Goal: Task Accomplishment & Management: Manage account settings

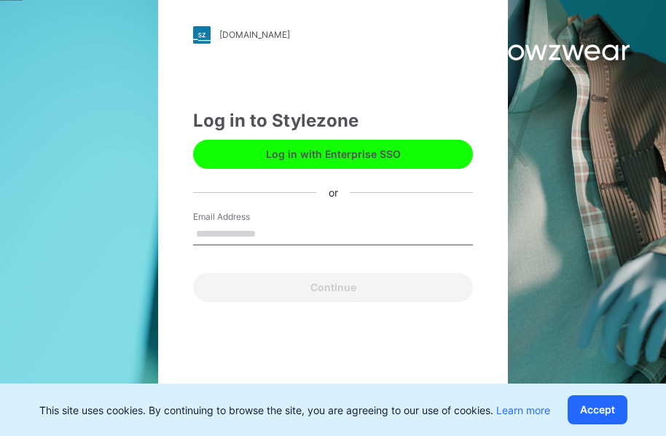
type input "**********"
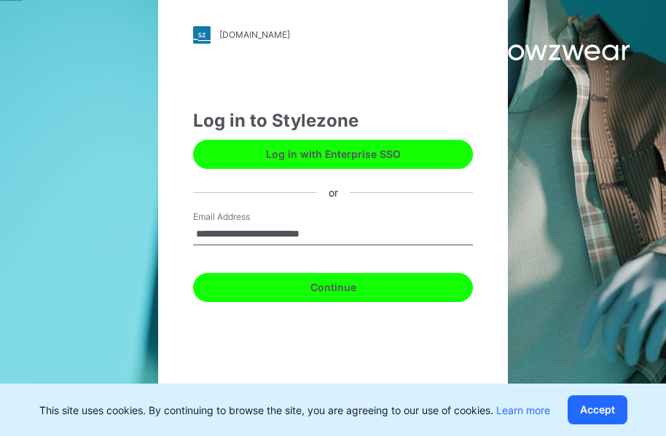
click at [357, 291] on button "Continue" at bounding box center [333, 287] width 280 height 29
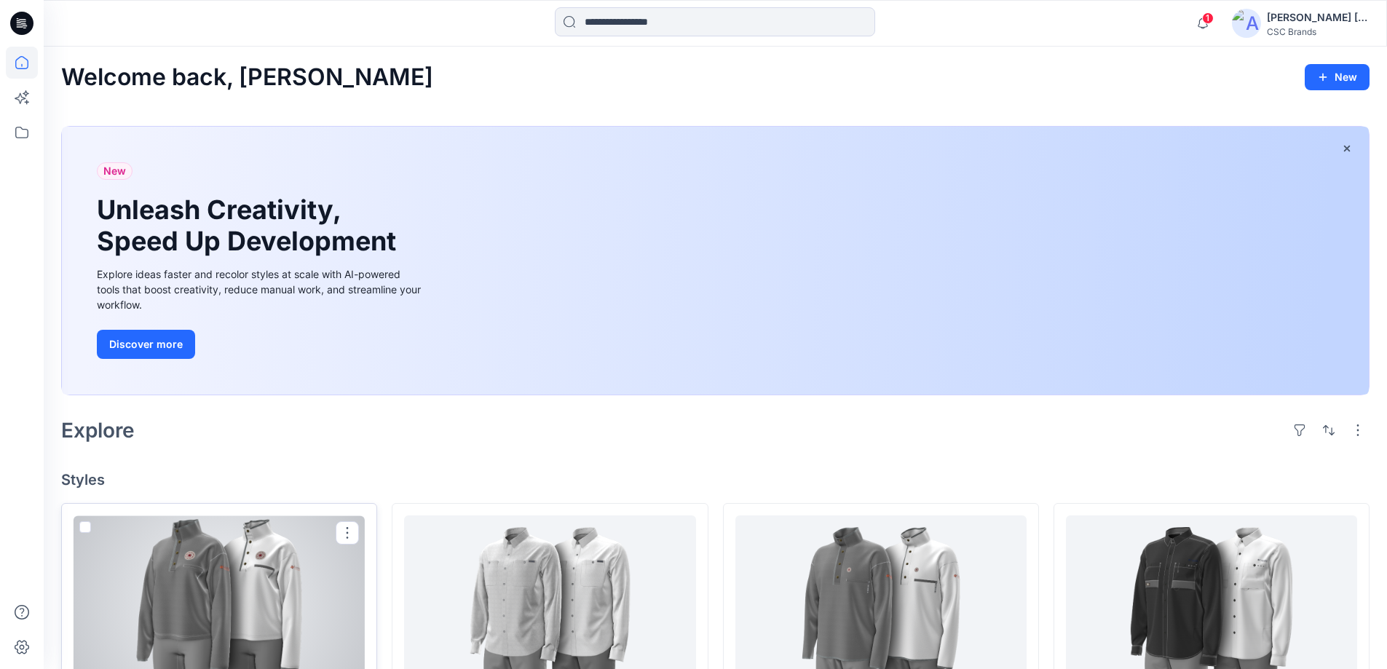
click at [264, 436] on div at bounding box center [219, 606] width 291 height 180
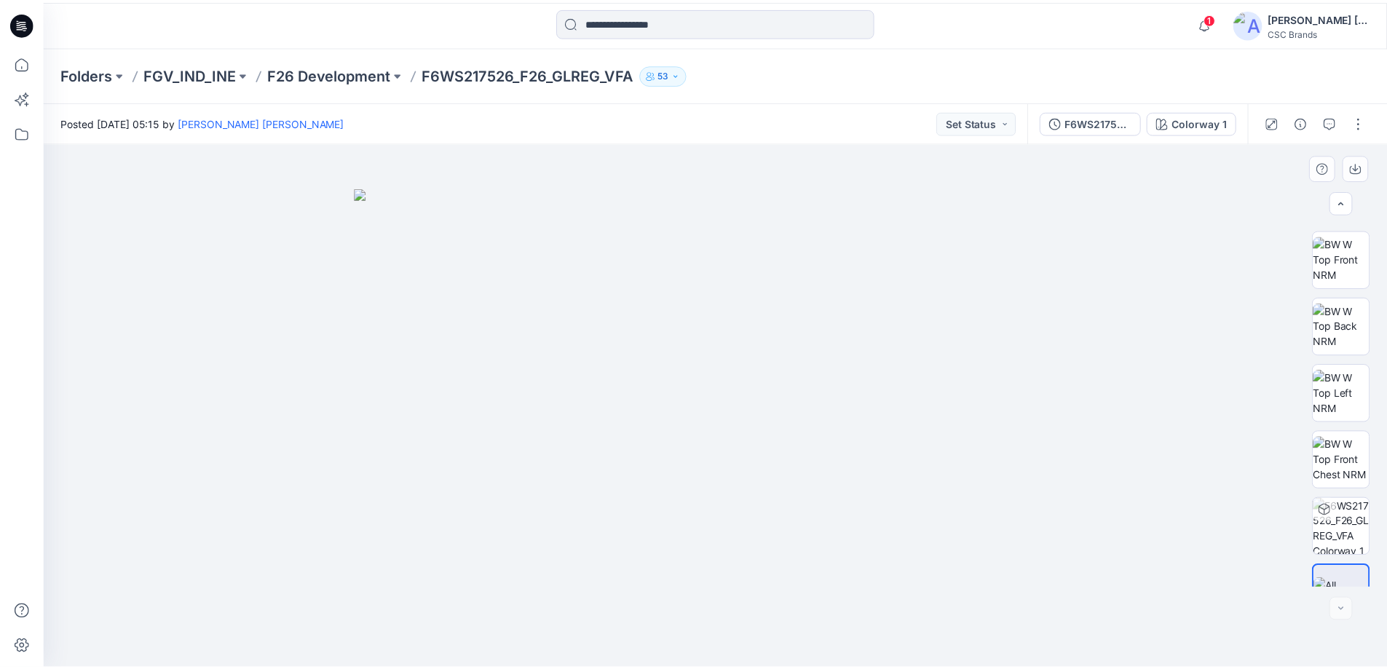
scroll to position [230, 0]
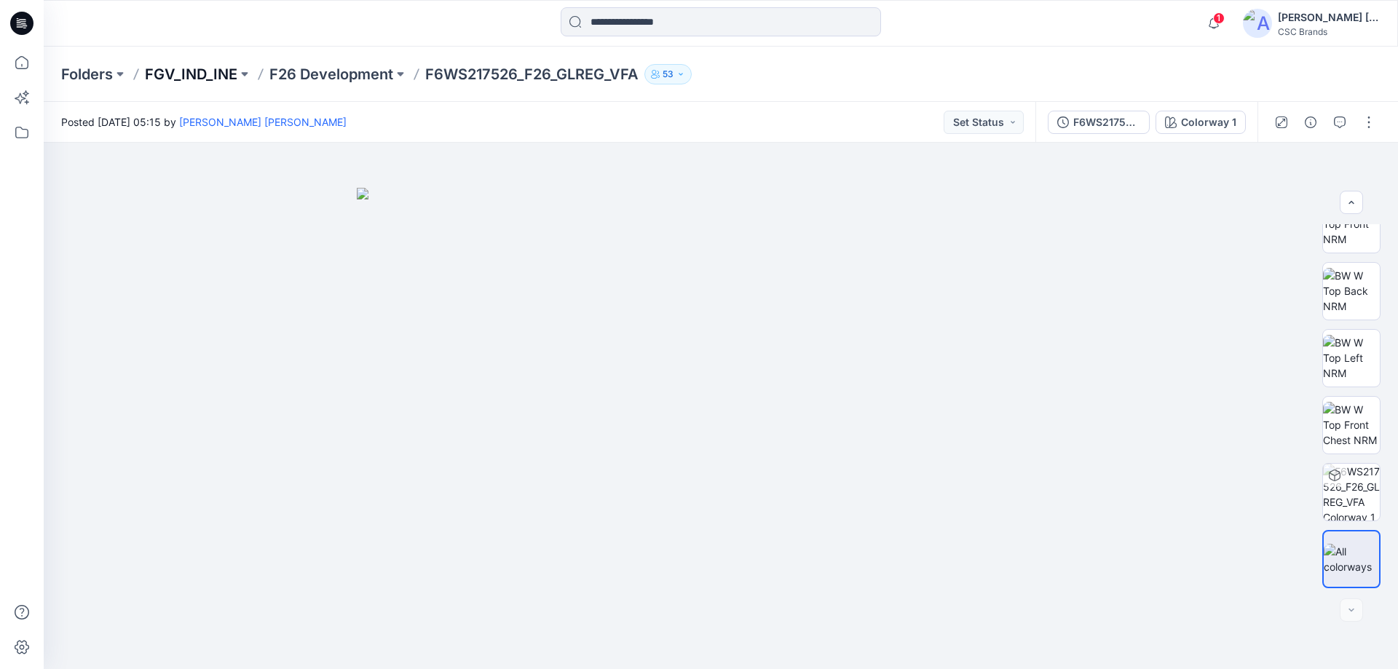
click at [199, 71] on p "FGV_IND_INE" at bounding box center [191, 74] width 92 height 20
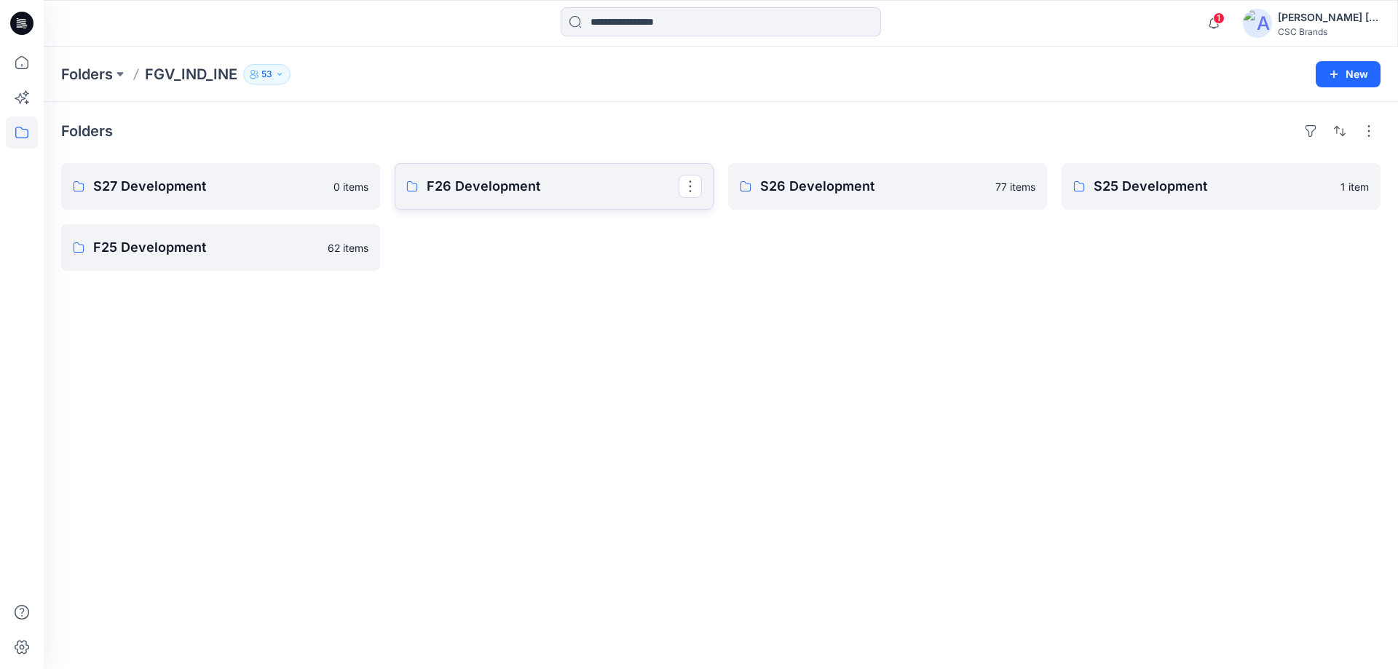
click at [492, 173] on link "F26 Development" at bounding box center [554, 186] width 319 height 47
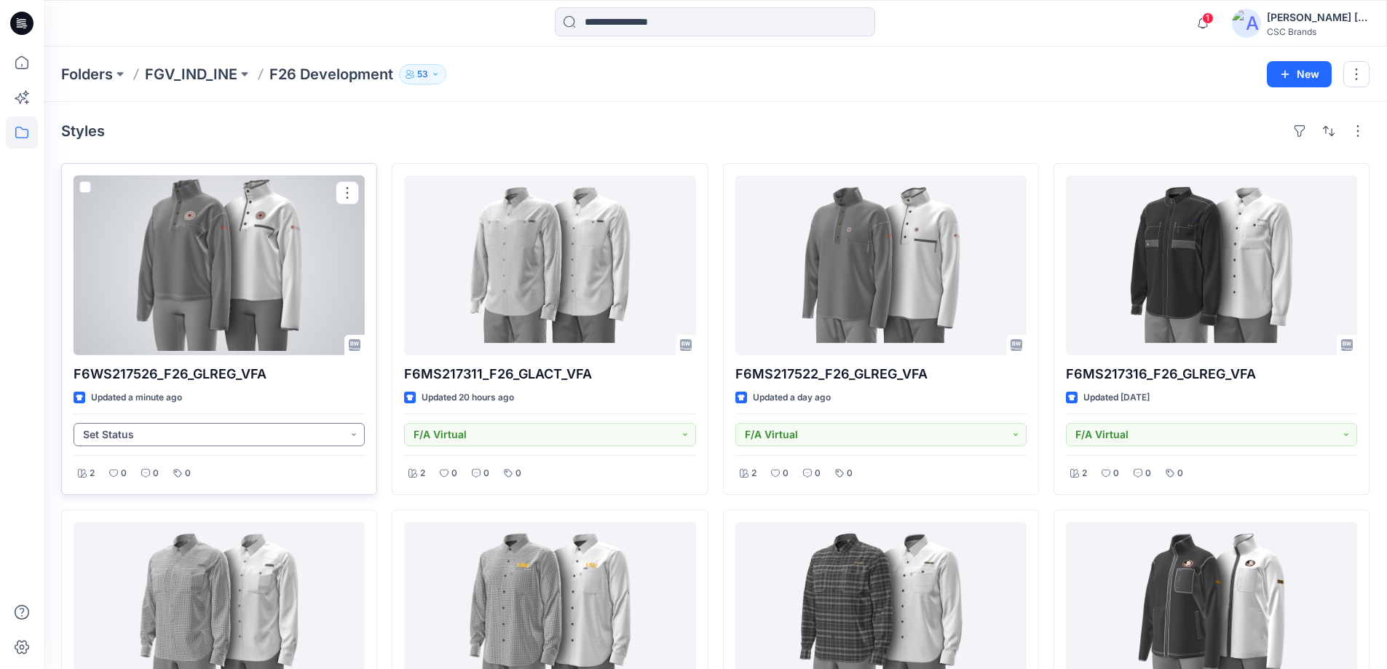
click at [355, 436] on button "Set Status" at bounding box center [219, 434] width 291 height 23
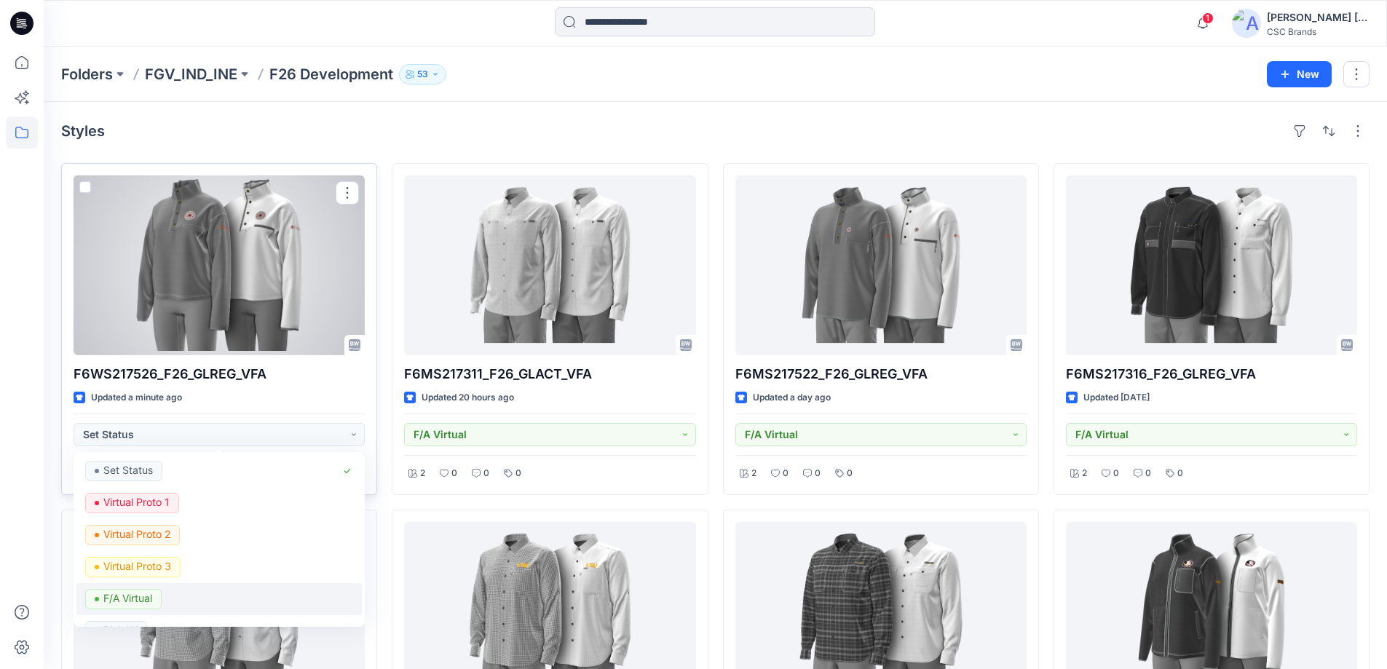
click at [127, 436] on p "F/A Virtual" at bounding box center [127, 598] width 49 height 19
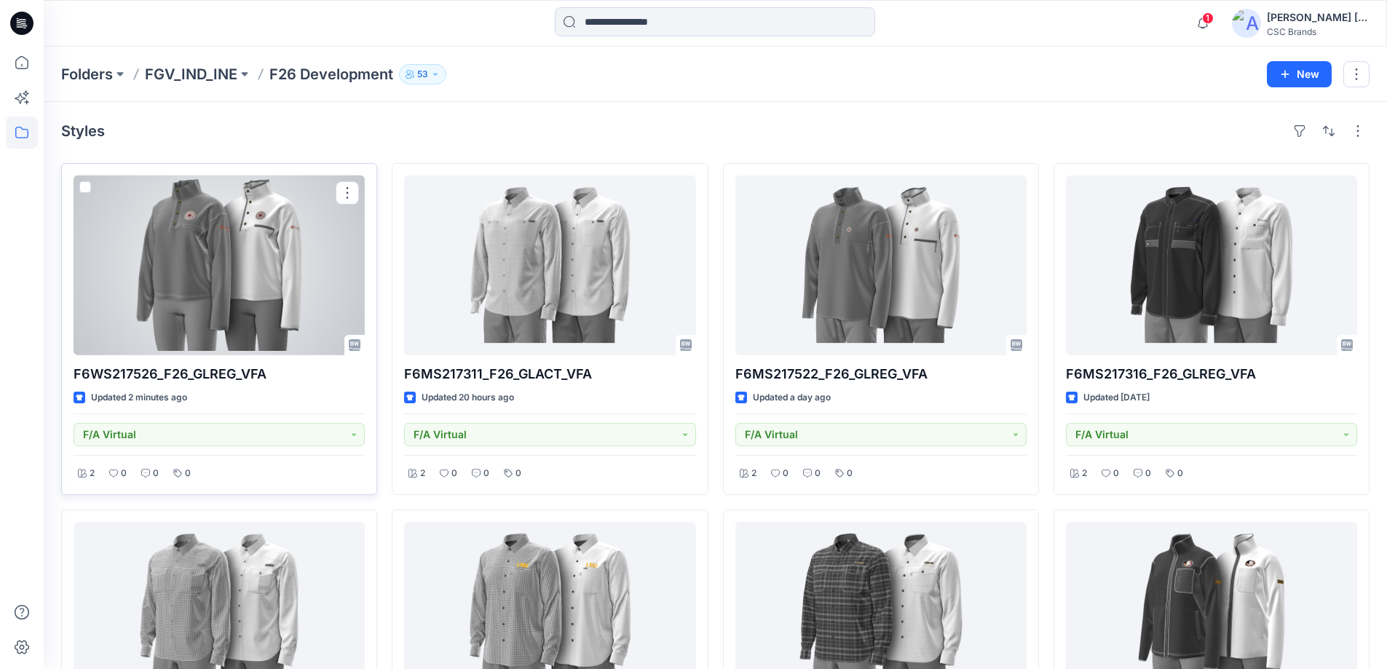
click at [218, 285] on div at bounding box center [219, 266] width 291 height 180
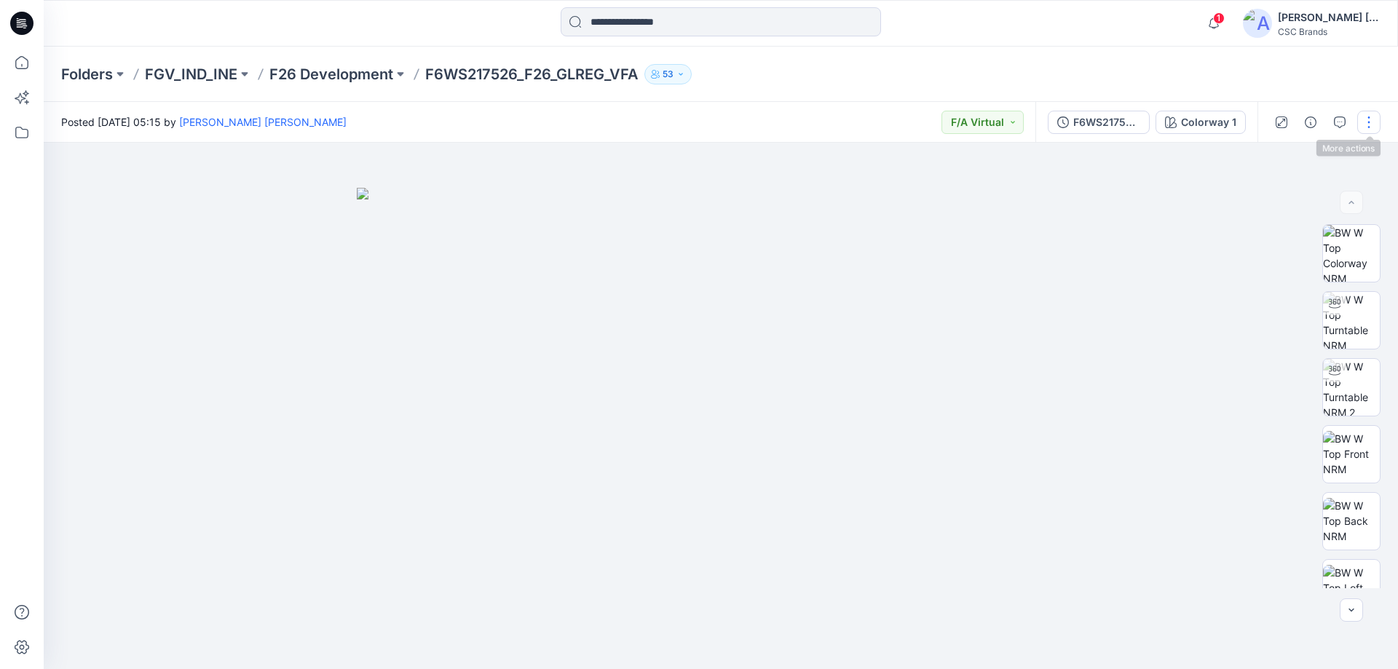
click at [676, 122] on button "button" at bounding box center [1368, 122] width 23 height 23
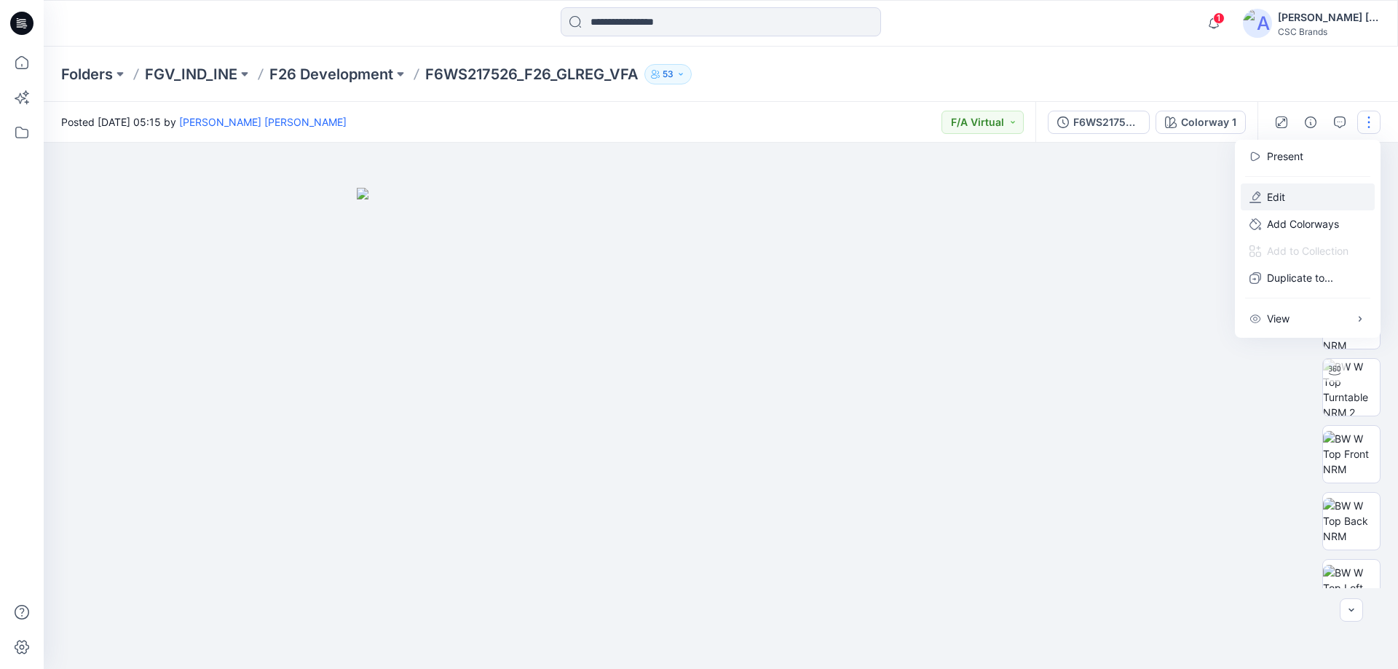
click at [676, 194] on p "Edit" at bounding box center [1276, 196] width 18 height 15
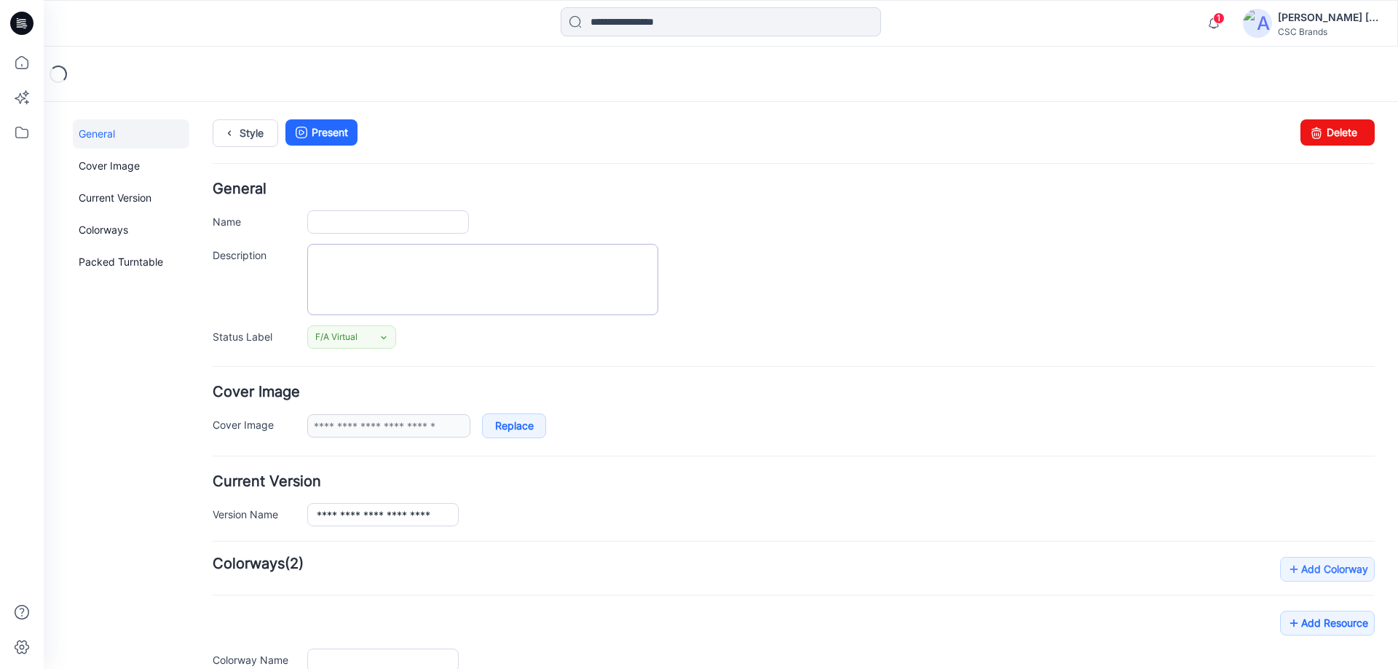
type input "**********"
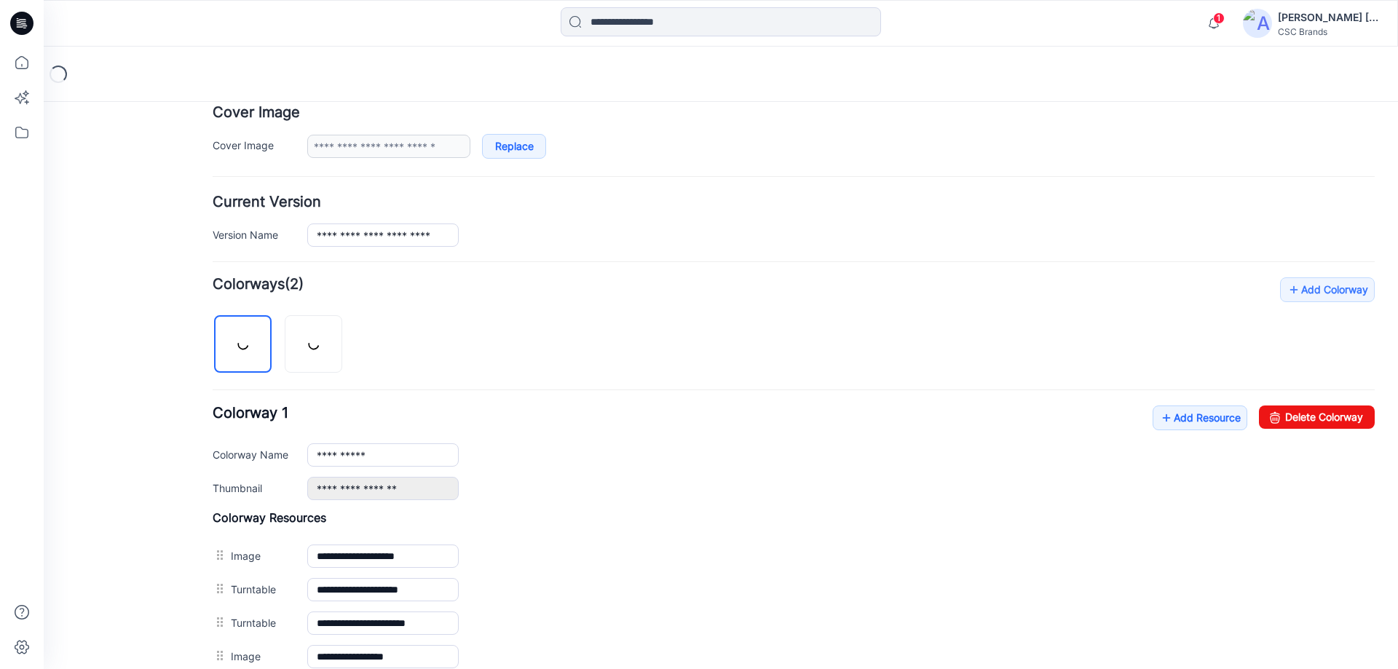
scroll to position [291, 0]
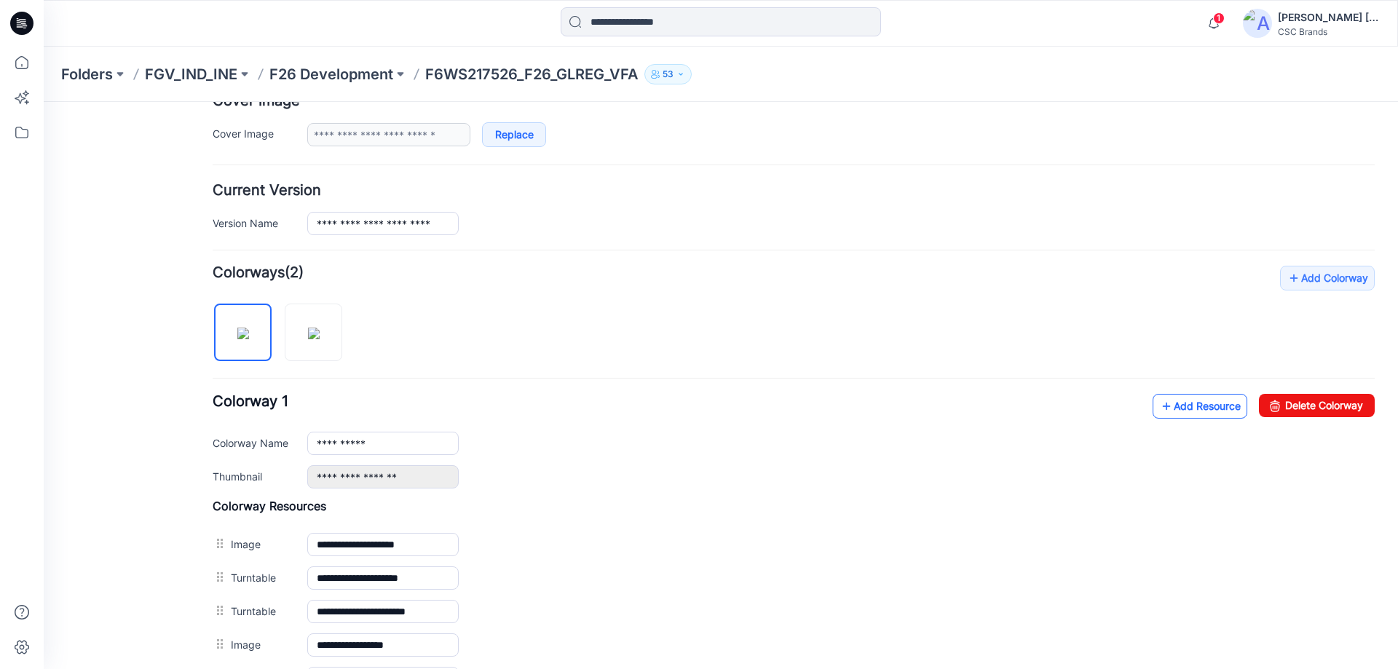
click at [1194, 406] on link "Add Resource" at bounding box center [1200, 406] width 95 height 25
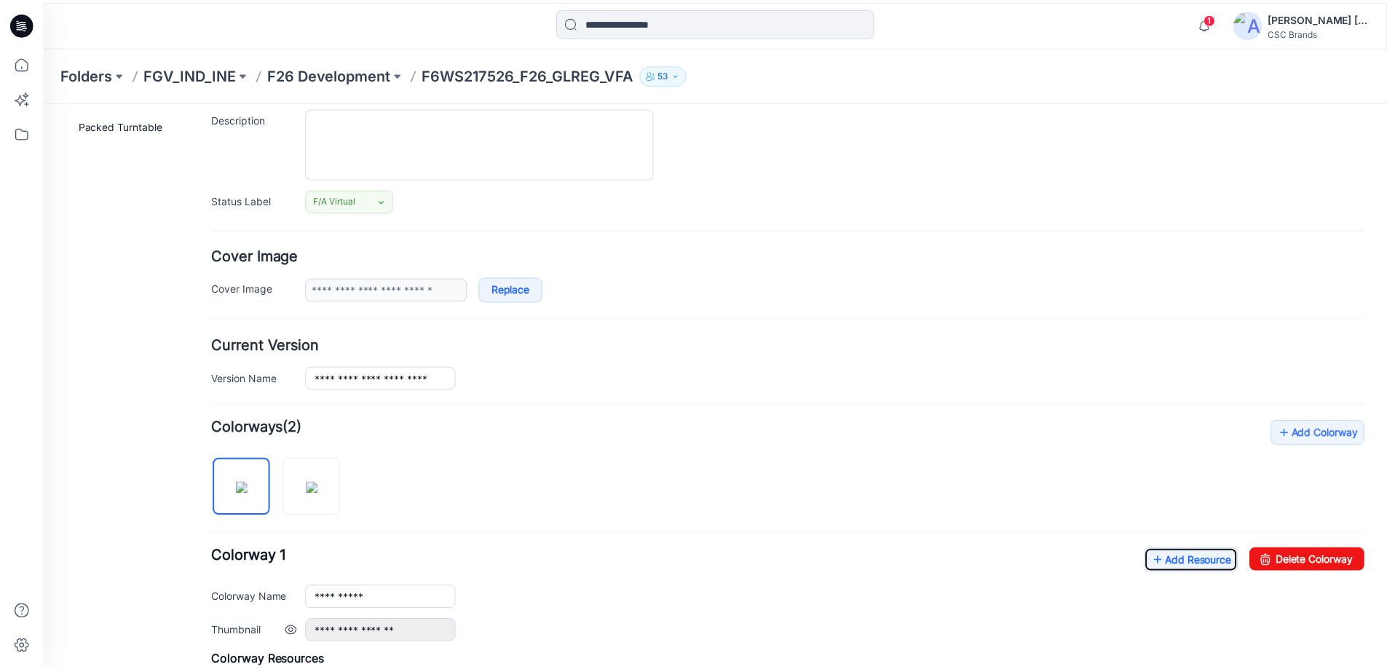
scroll to position [0, 0]
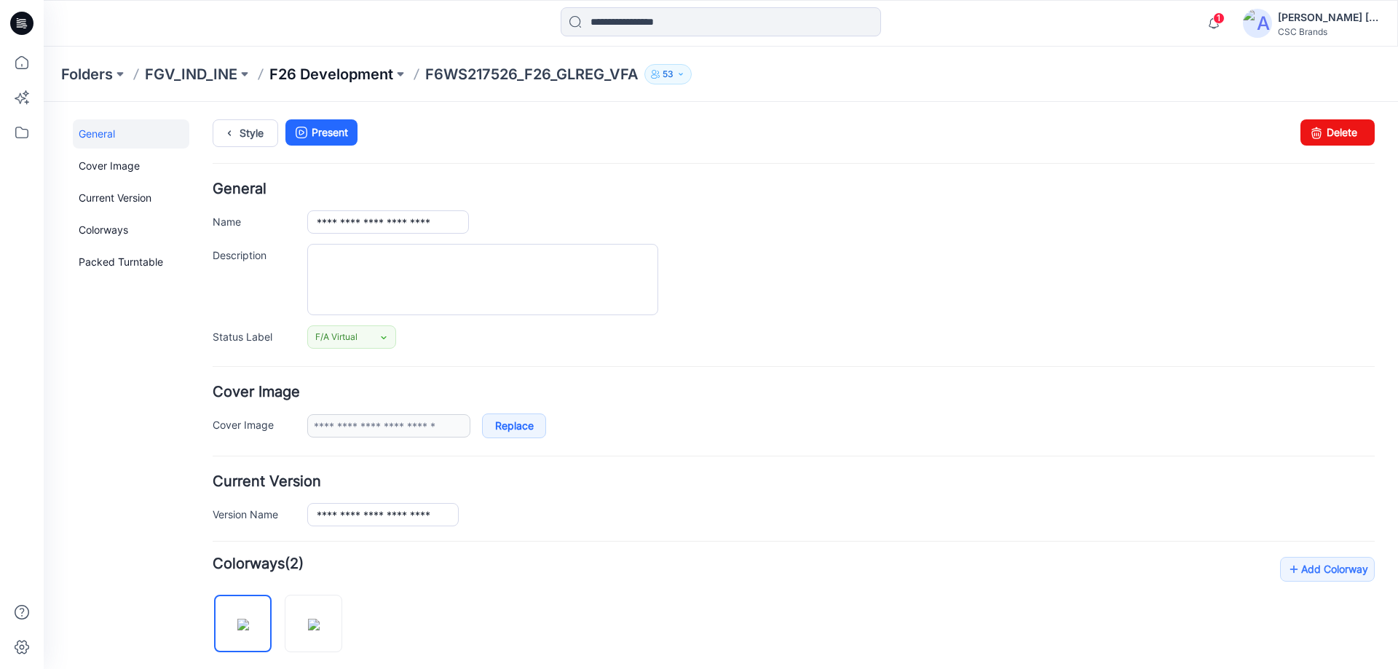
click at [334, 71] on p "F26 Development" at bounding box center [331, 74] width 124 height 20
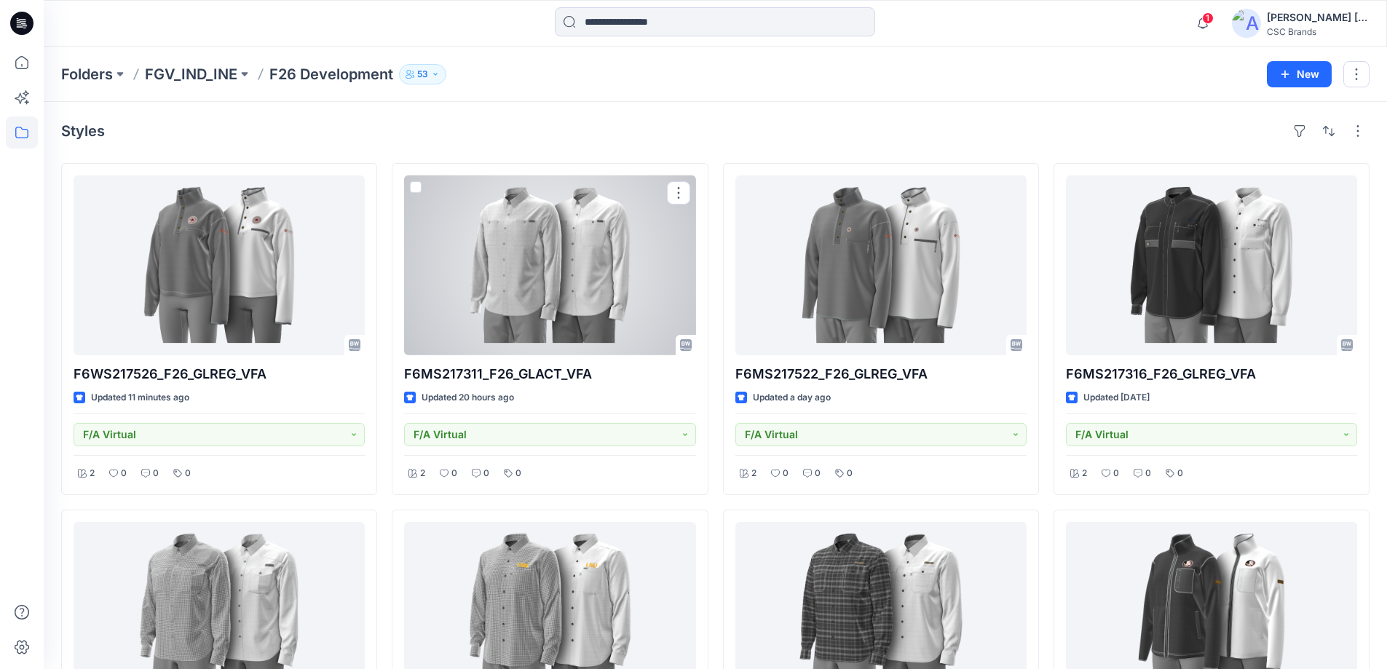
scroll to position [73, 0]
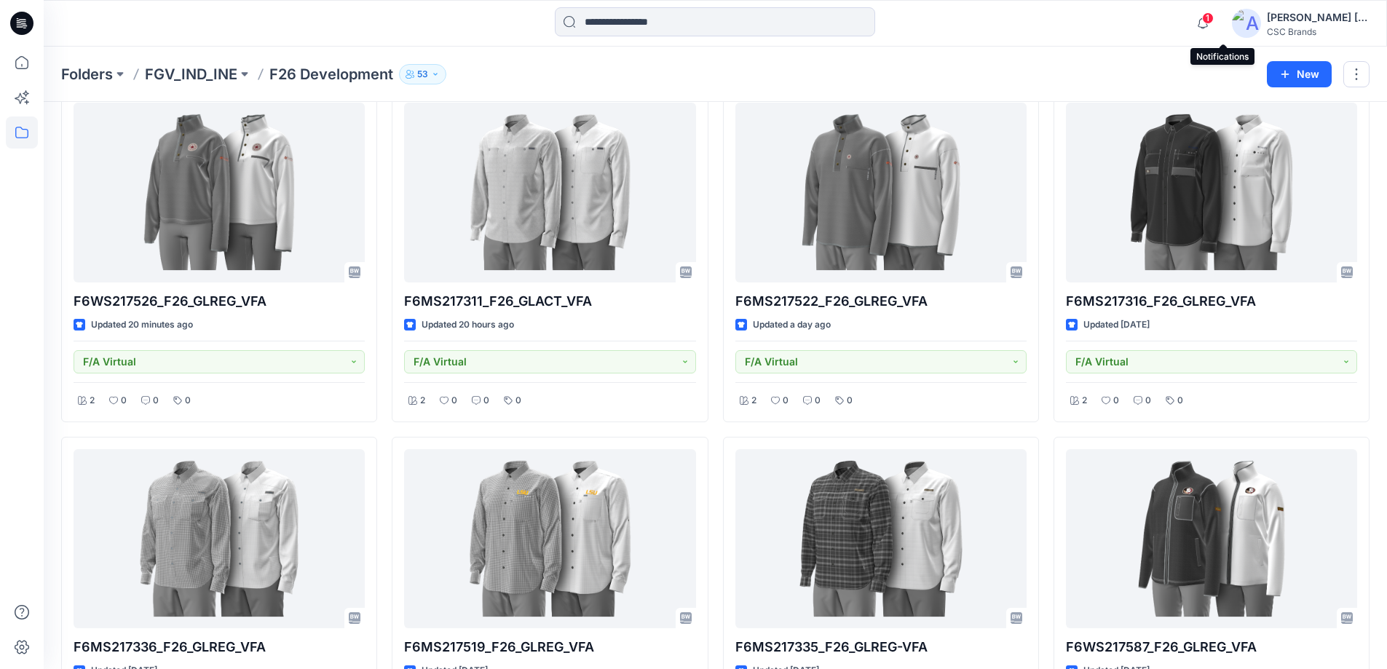
click at [1214, 20] on span "1" at bounding box center [1208, 18] width 12 height 12
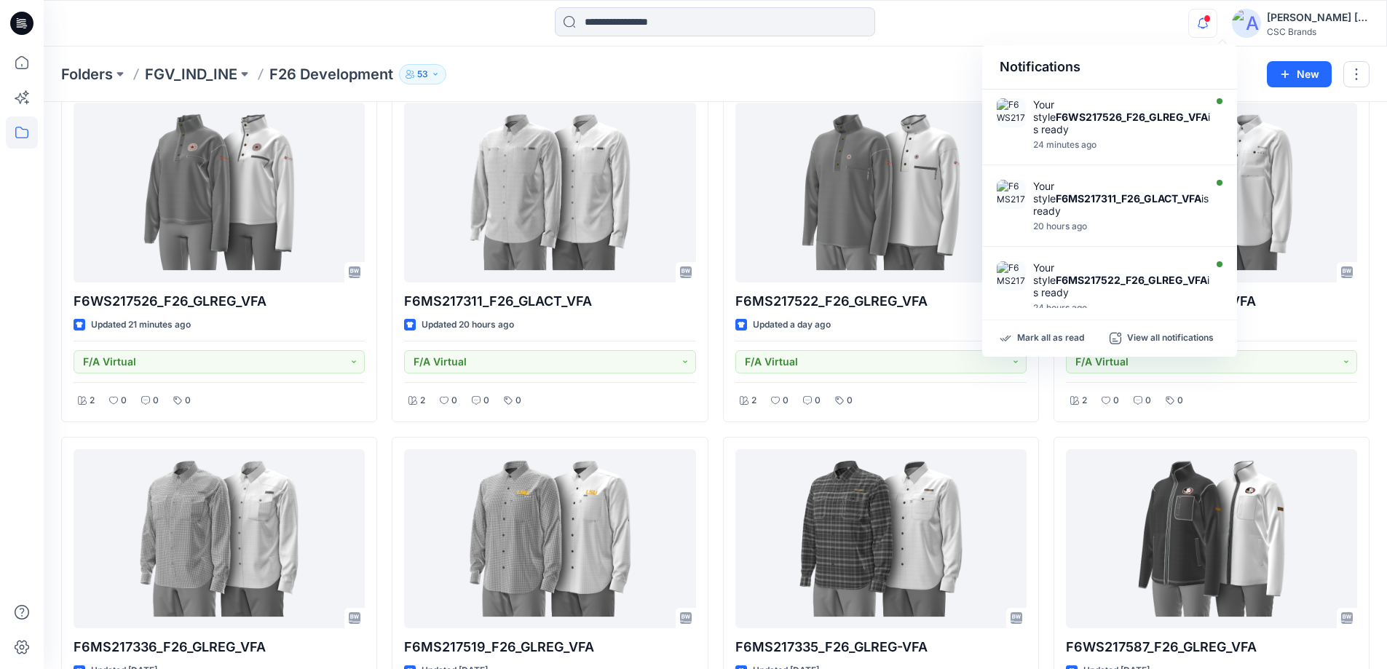
click at [671, 77] on div "Folders FGV_IND_INE F26 Development 53" at bounding box center [658, 74] width 1195 height 20
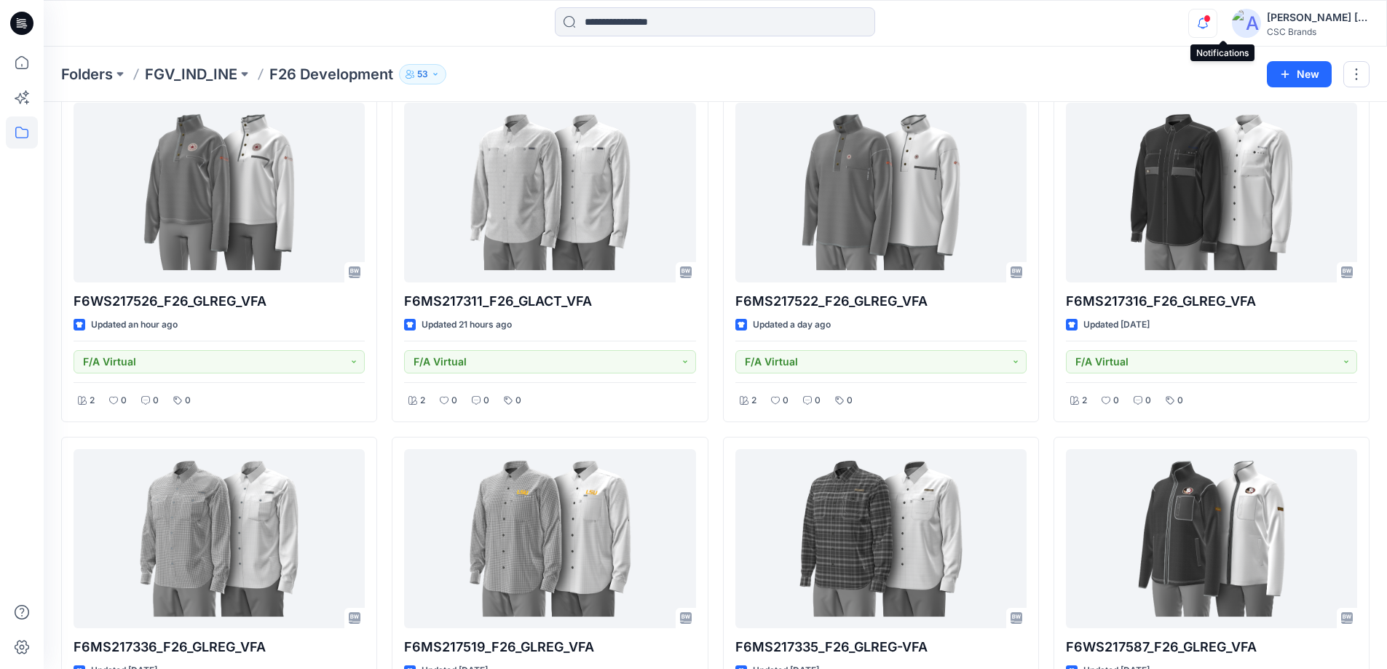
click at [1217, 21] on icon "button" at bounding box center [1203, 23] width 28 height 29
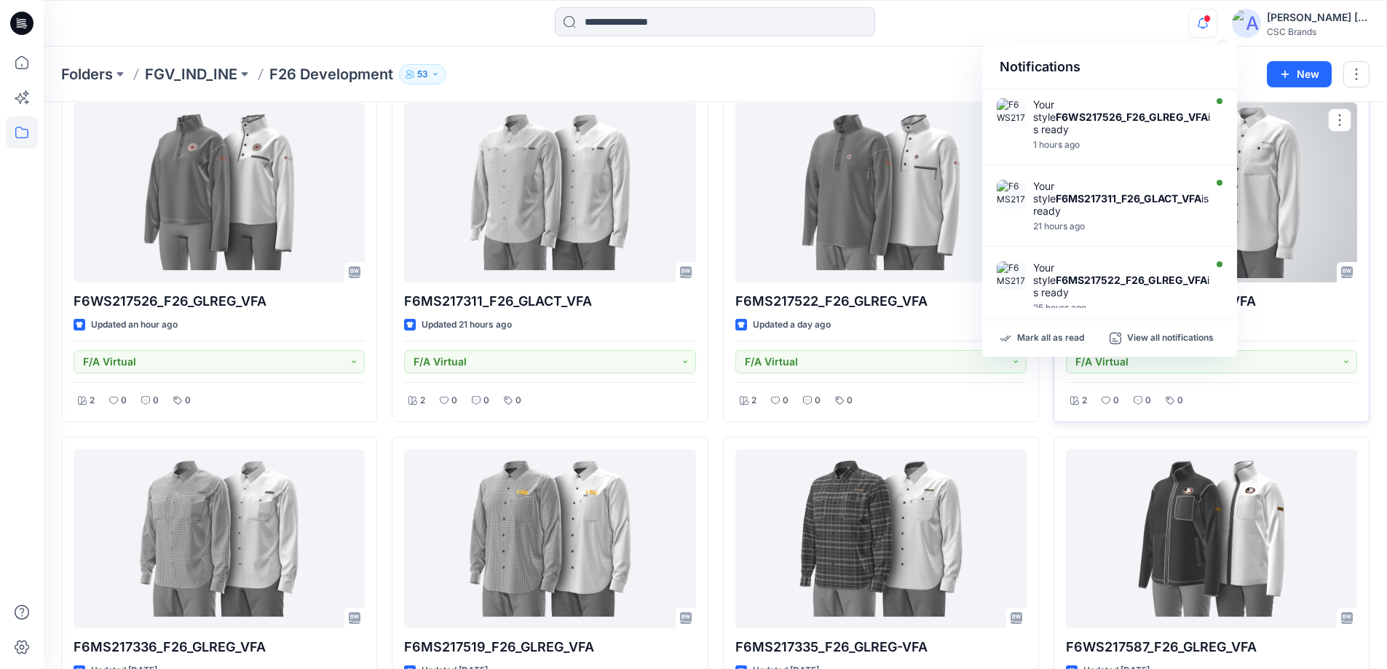
click at [1302, 311] on p "F6MS217316_F26_GLREG_VFA" at bounding box center [1211, 301] width 291 height 20
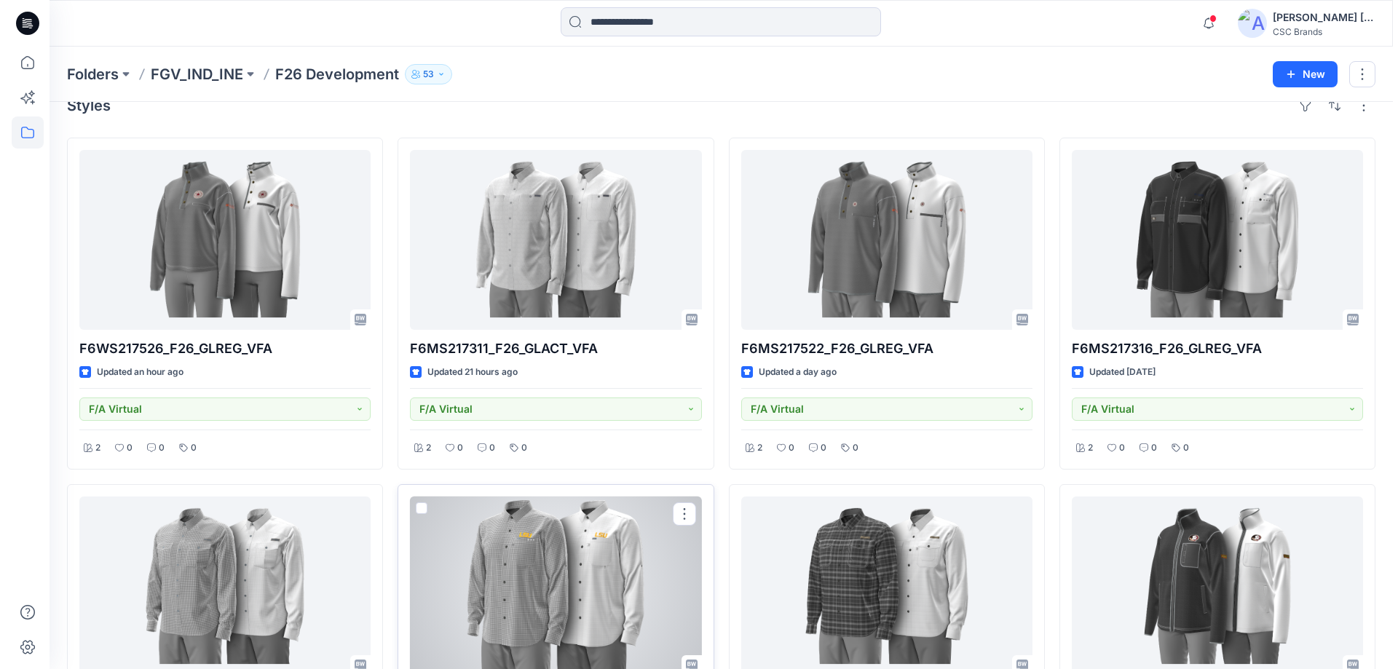
scroll to position [0, 0]
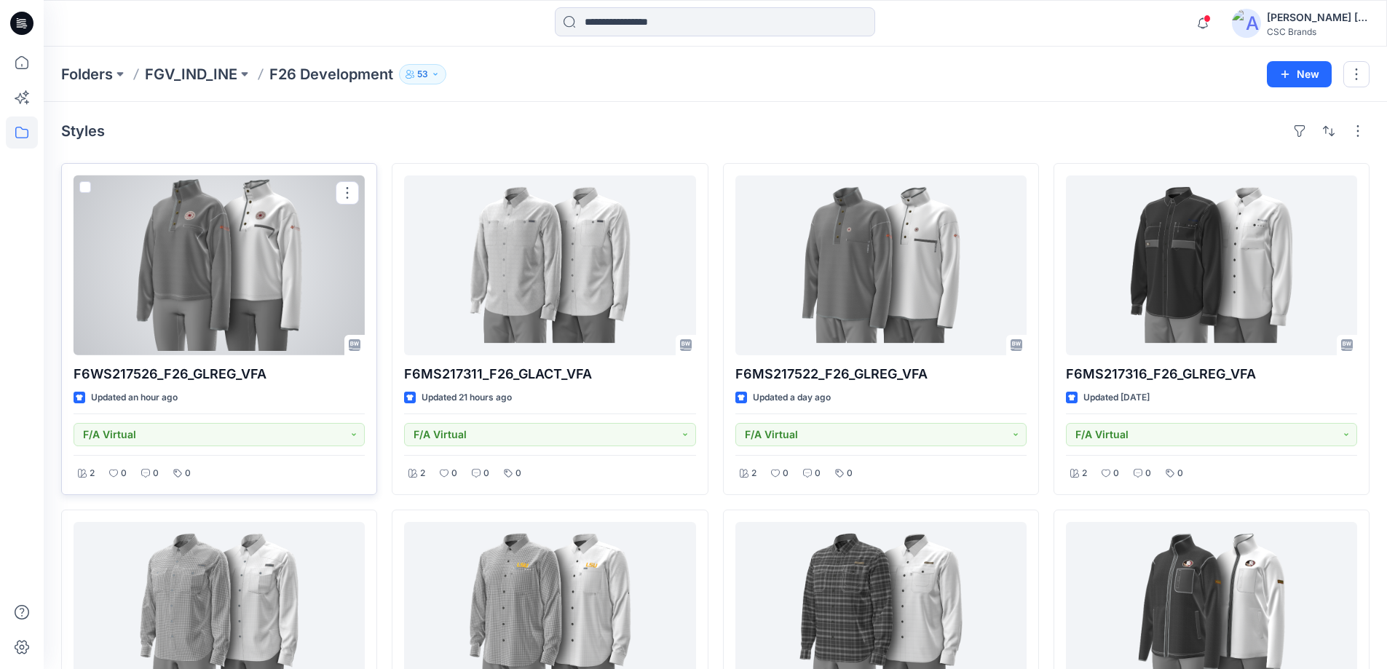
click at [296, 279] on div at bounding box center [219, 266] width 291 height 180
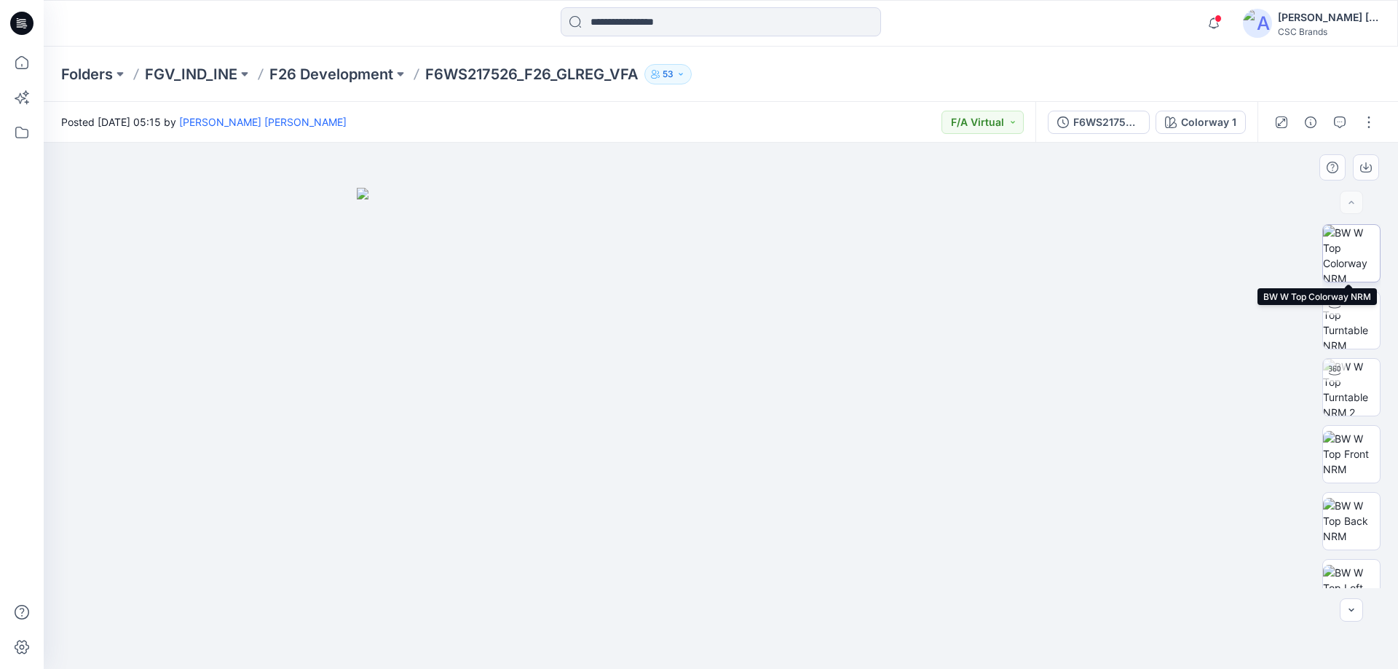
click at [1346, 266] on img at bounding box center [1351, 253] width 57 height 57
click at [724, 413] on img at bounding box center [720, 371] width 663 height 595
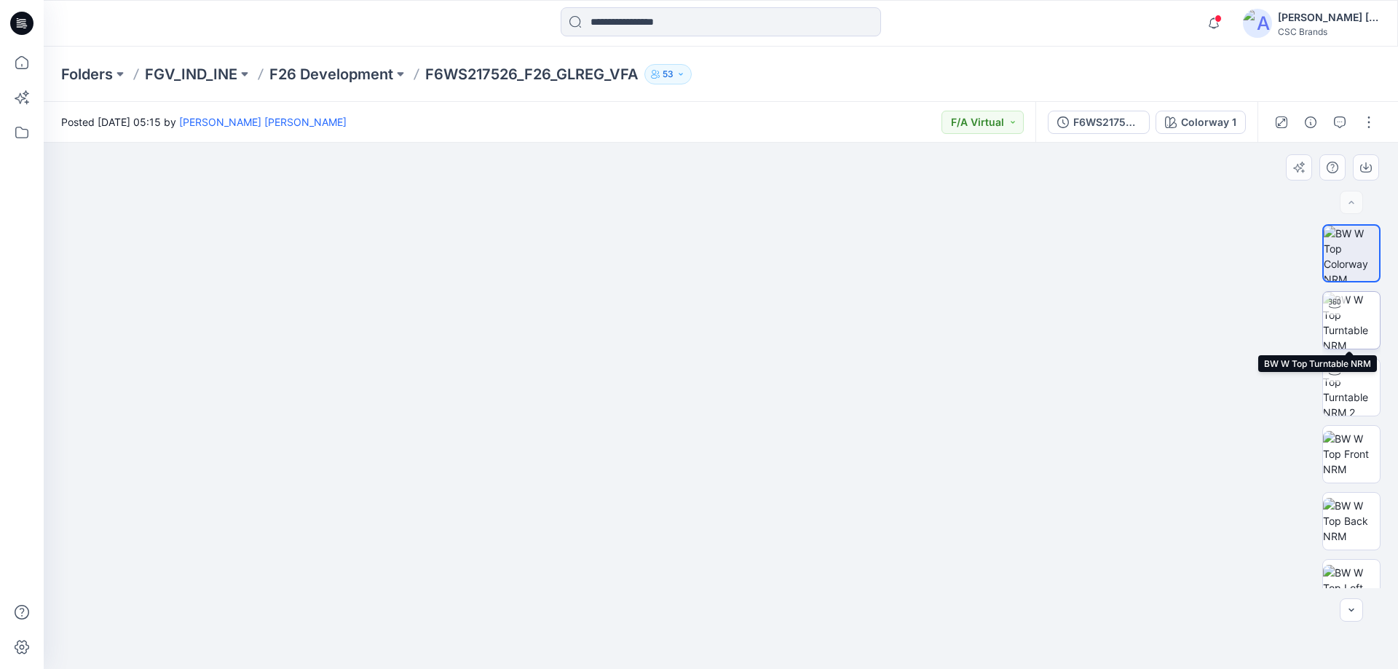
click at [1345, 315] on img at bounding box center [1351, 320] width 57 height 57
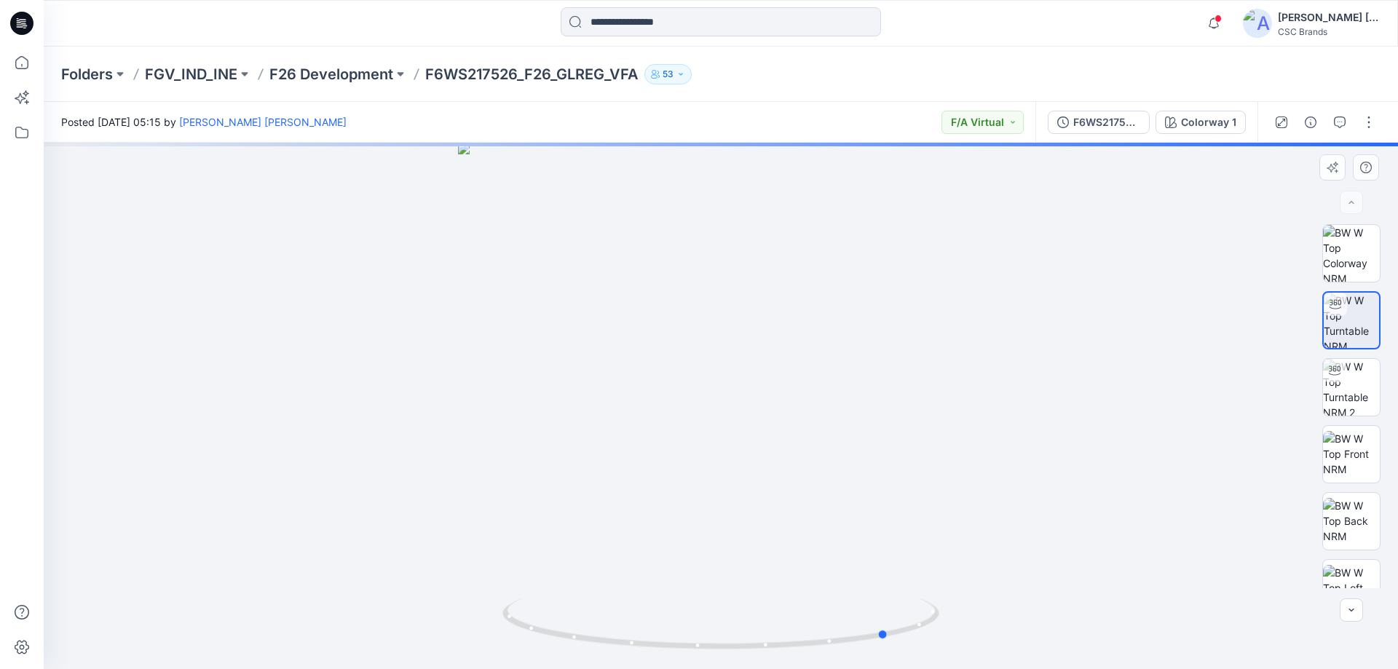
drag, startPoint x: 861, startPoint y: 449, endPoint x: 598, endPoint y: 438, distance: 263.2
click at [598, 438] on div at bounding box center [721, 406] width 1355 height 527
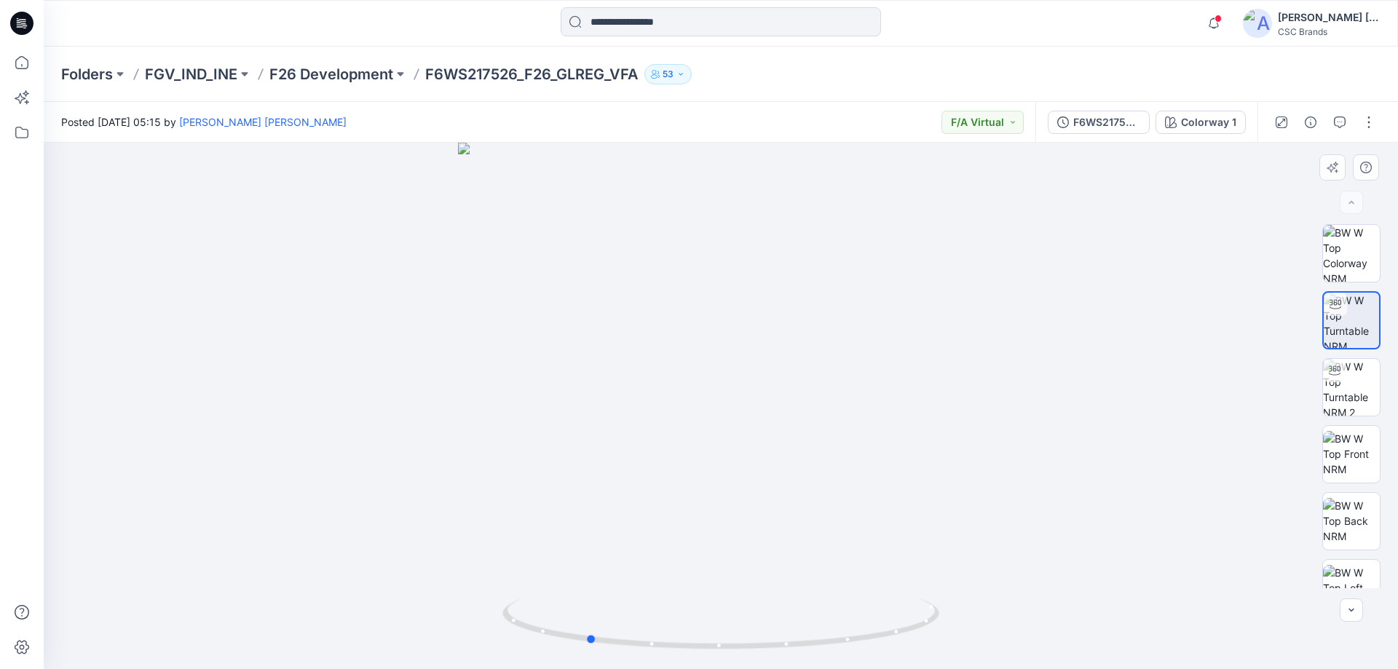
drag, startPoint x: 616, startPoint y: 435, endPoint x: 746, endPoint y: 431, distance: 130.4
click at [740, 430] on div at bounding box center [721, 406] width 1355 height 527
drag, startPoint x: 607, startPoint y: 443, endPoint x: 1377, endPoint y: 450, distance: 769.8
click at [1370, 464] on div "BW Colorway 1 Loading... Material Properties Loading..." at bounding box center [721, 406] width 1355 height 527
click at [1355, 402] on img at bounding box center [1351, 387] width 57 height 57
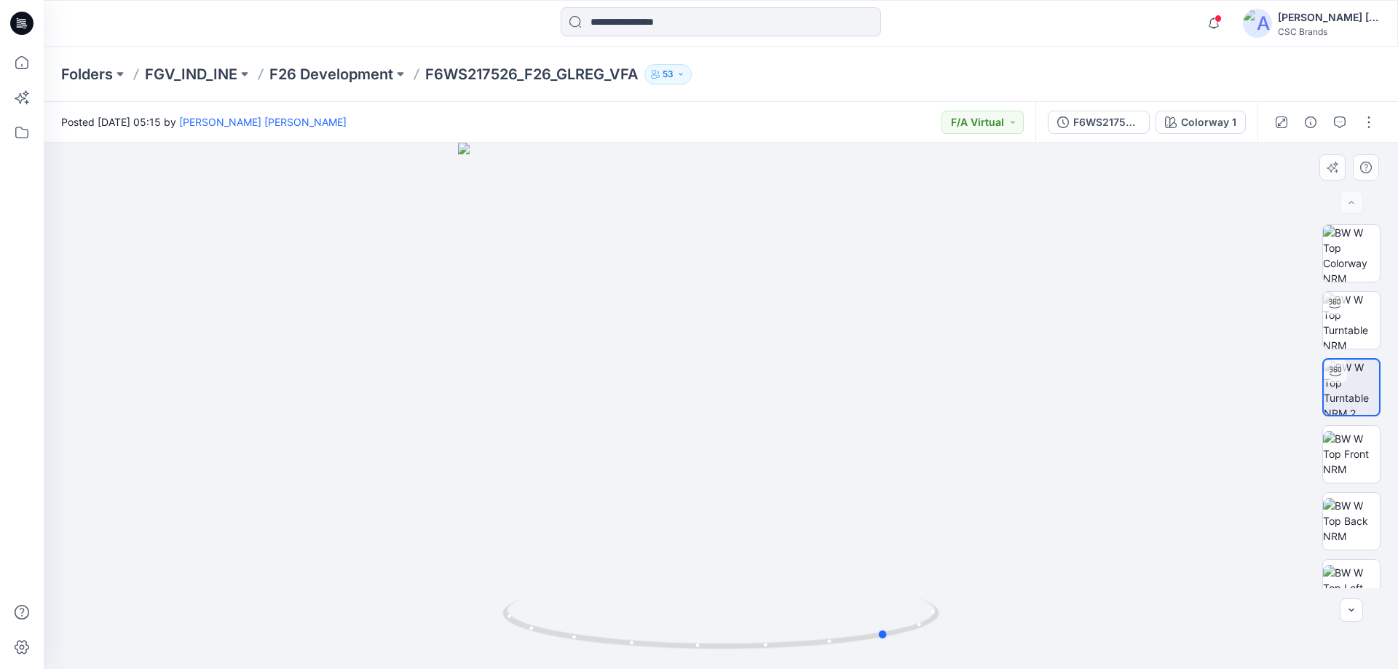
drag, startPoint x: 880, startPoint y: 463, endPoint x: 1064, endPoint y: 454, distance: 184.5
click at [1064, 454] on div at bounding box center [721, 406] width 1355 height 527
click at [1344, 463] on img at bounding box center [1351, 454] width 57 height 46
click at [795, 448] on img at bounding box center [721, 406] width 527 height 527
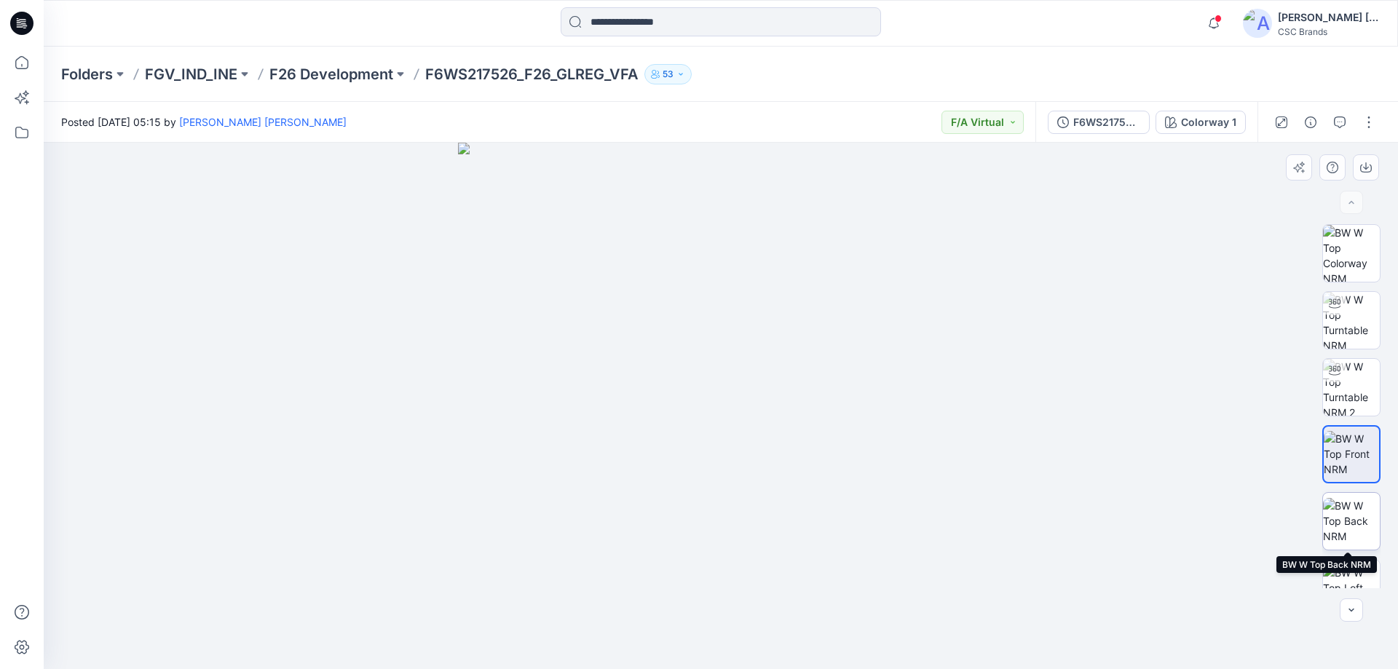
click at [1348, 518] on img at bounding box center [1351, 521] width 57 height 46
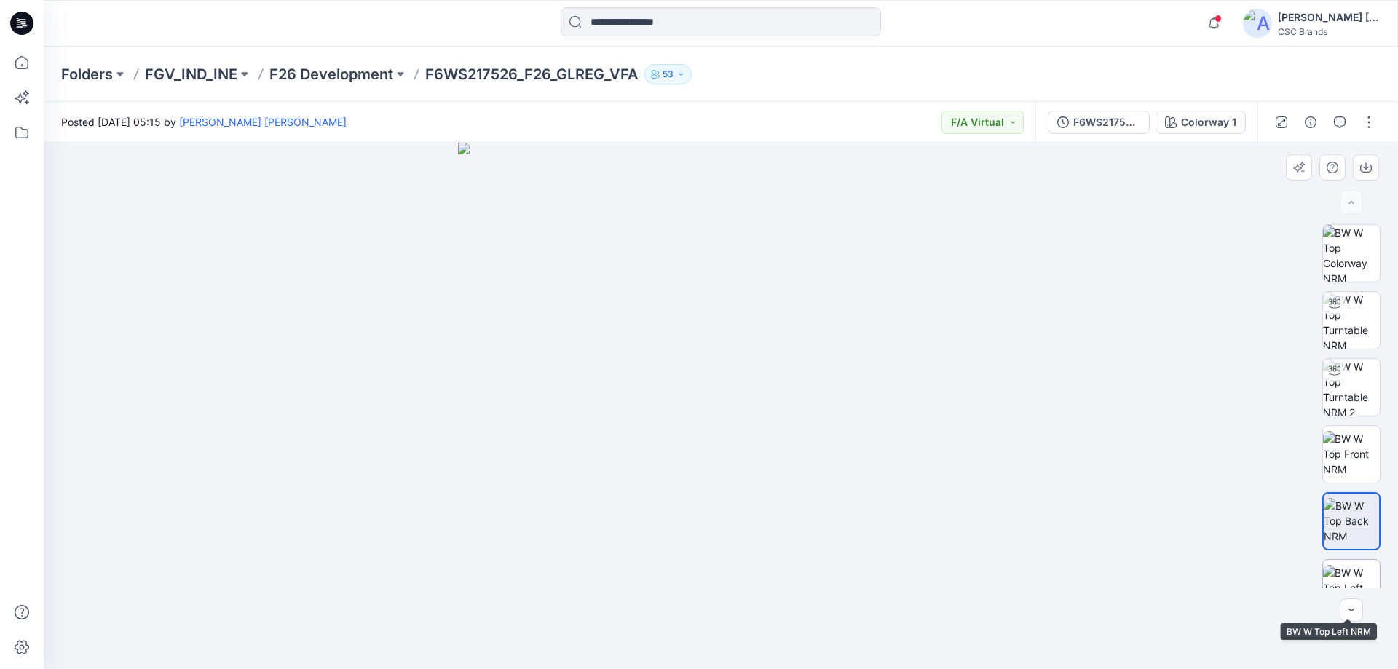
click at [1357, 565] on img at bounding box center [1351, 588] width 57 height 46
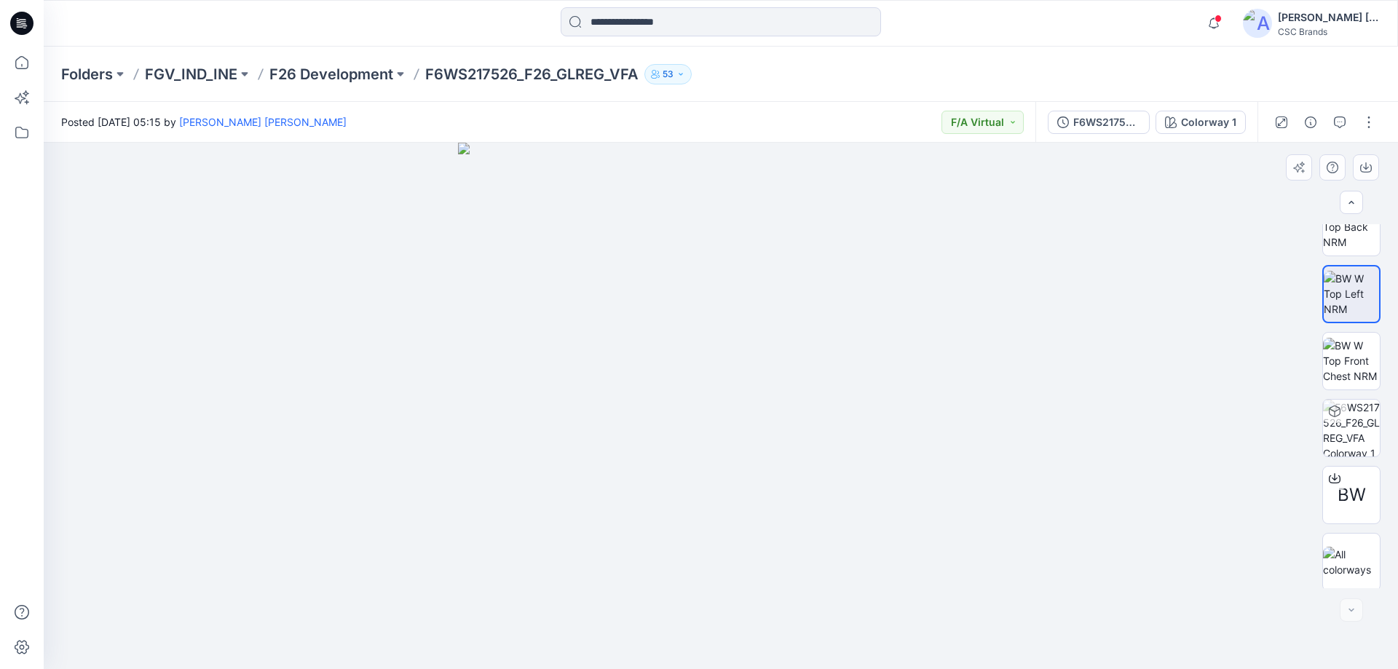
scroll to position [297, 0]
click at [1360, 375] on img at bounding box center [1351, 358] width 57 height 46
drag, startPoint x: 511, startPoint y: 352, endPoint x: 930, endPoint y: 560, distance: 468.0
click at [930, 560] on img at bounding box center [721, 406] width 527 height 527
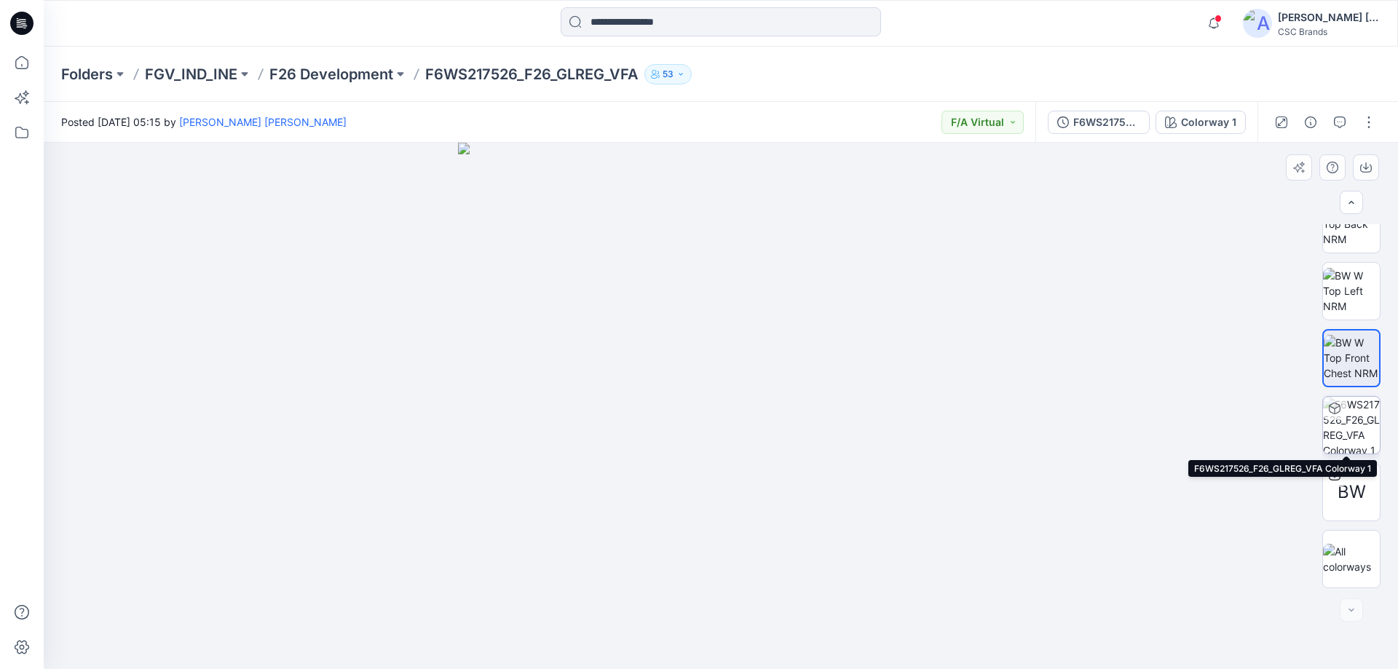
click at [1356, 431] on img at bounding box center [1351, 425] width 57 height 57
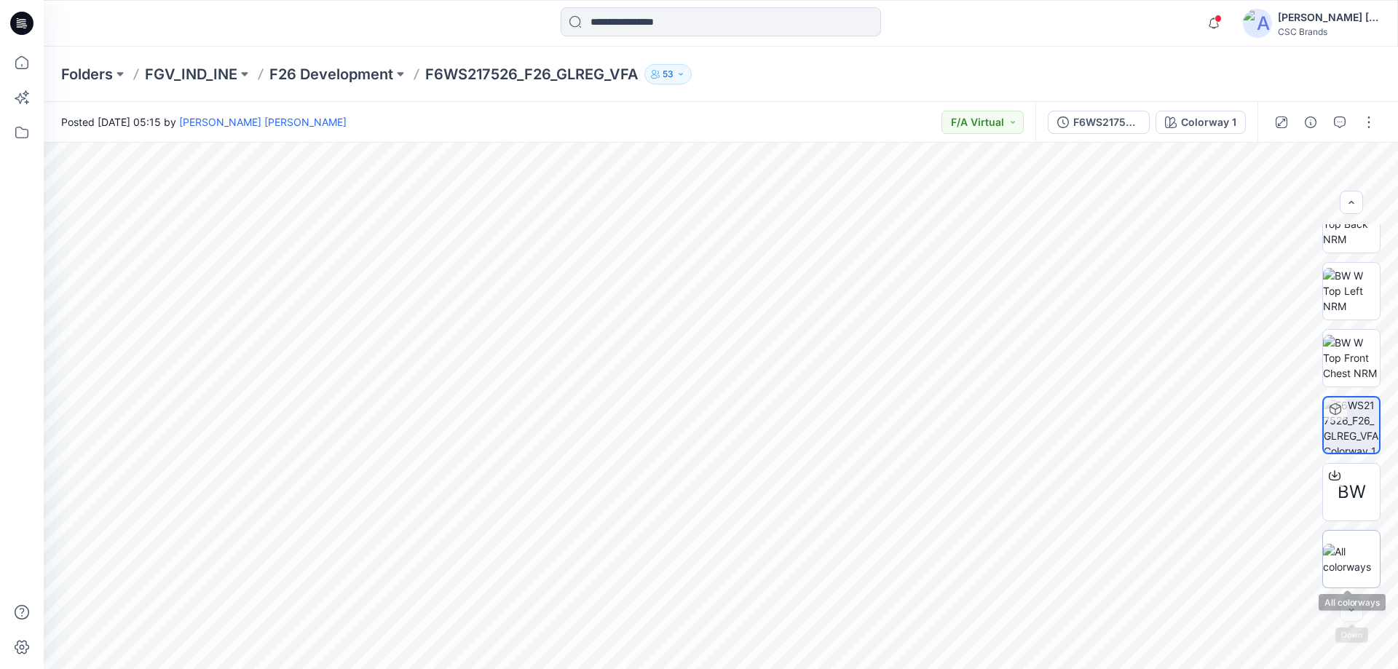
click at [1365, 565] on img at bounding box center [1351, 559] width 57 height 31
drag, startPoint x: 778, startPoint y: 406, endPoint x: 768, endPoint y: 358, distance: 49.0
click at [768, 359] on img at bounding box center [721, 429] width 728 height 482
drag, startPoint x: 867, startPoint y: 347, endPoint x: 709, endPoint y: 371, distance: 160.6
click at [709, 371] on img at bounding box center [721, 429] width 728 height 482
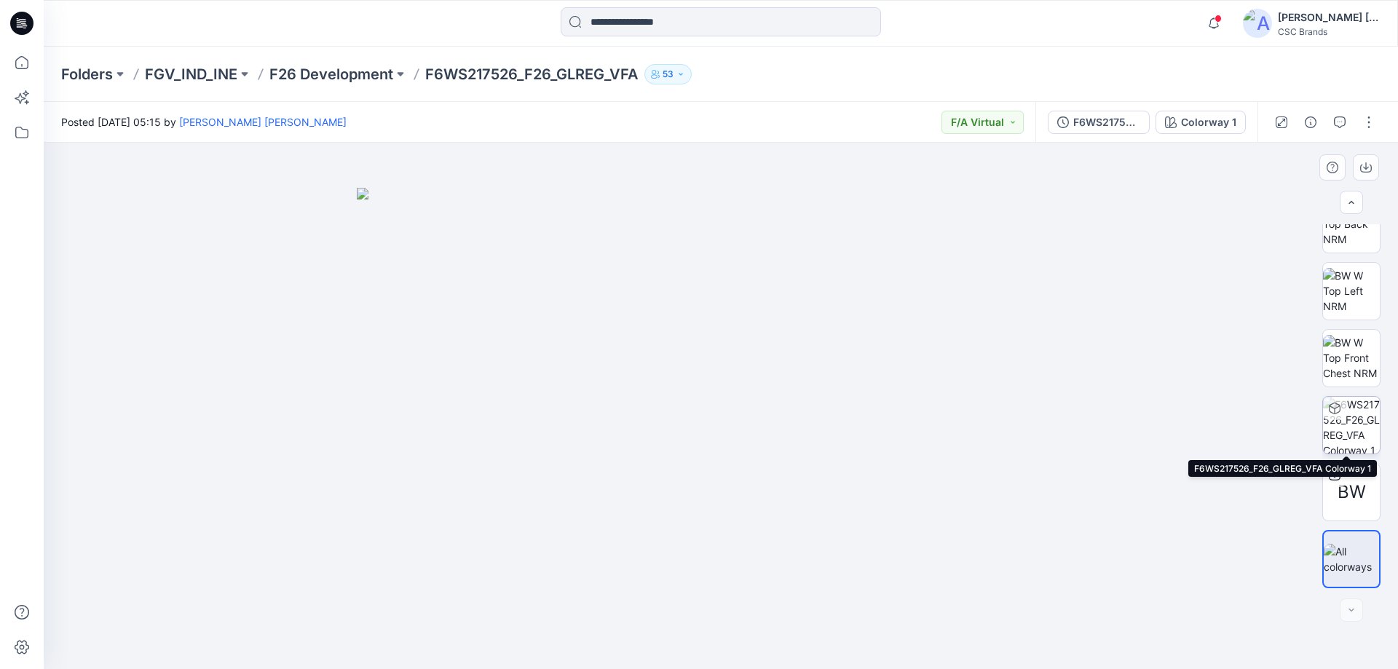
click at [1341, 426] on img at bounding box center [1351, 425] width 57 height 57
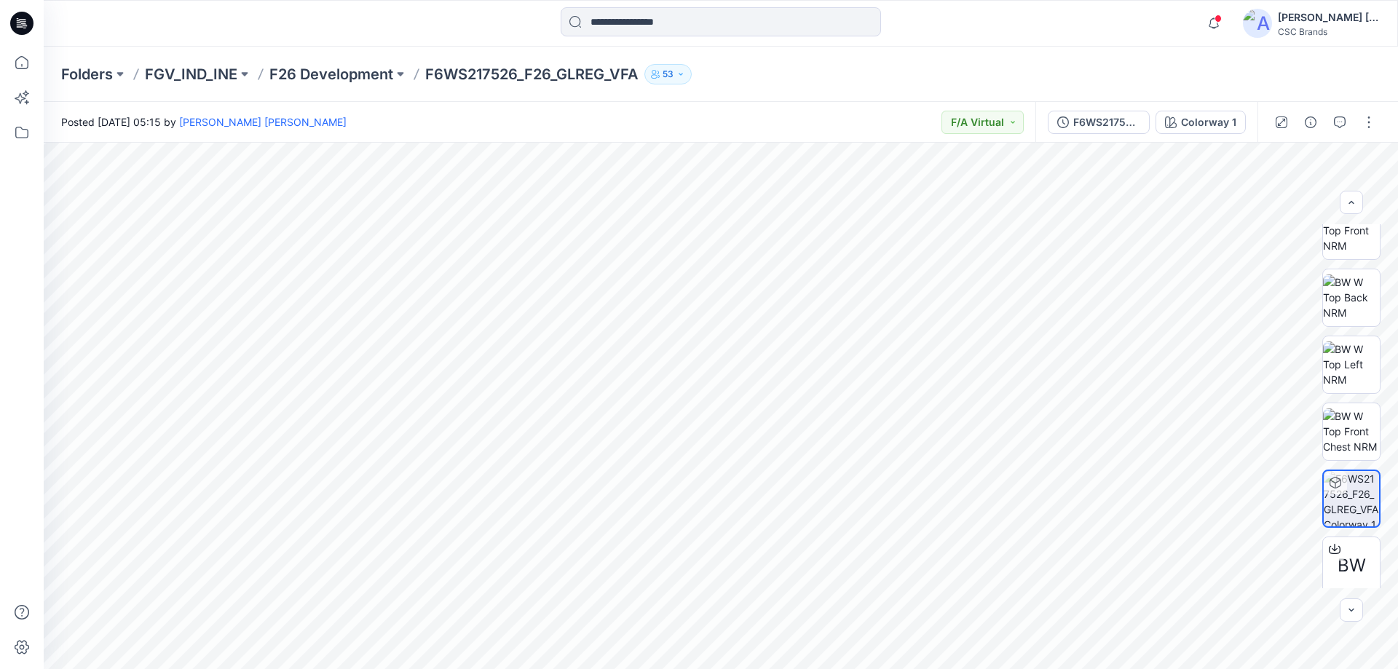
scroll to position [150, 0]
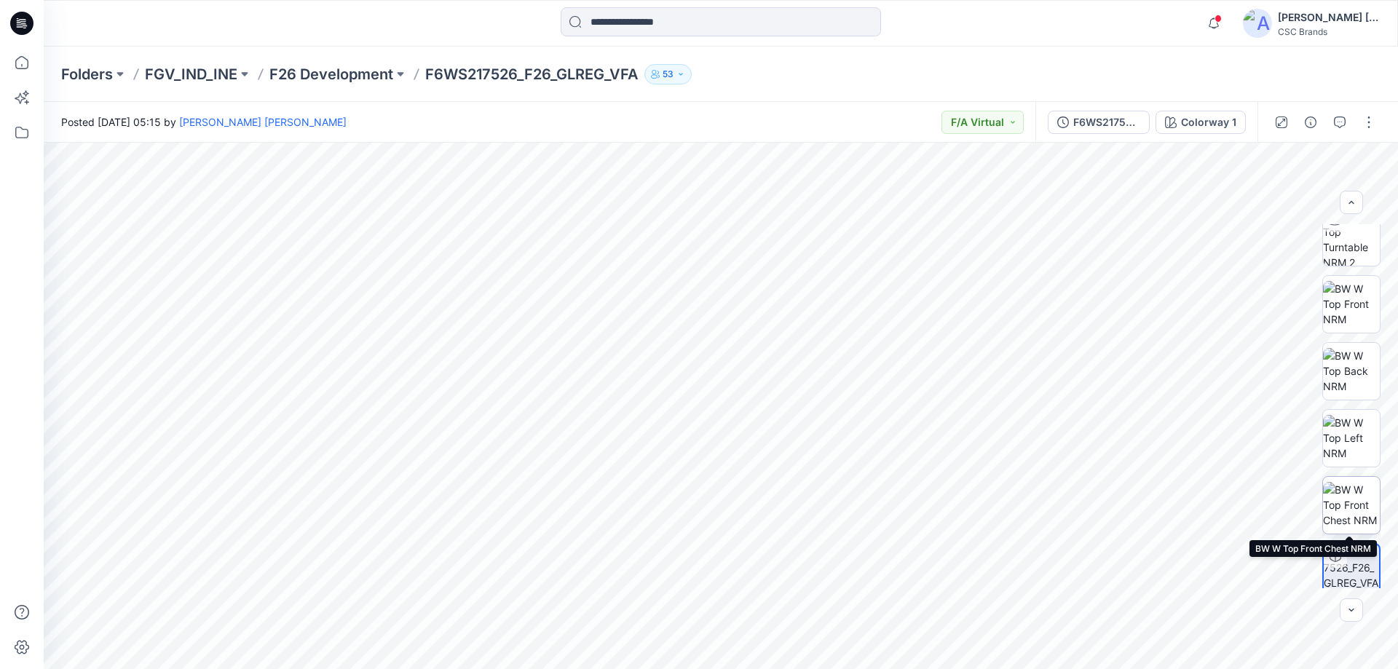
click at [1374, 503] on img at bounding box center [1351, 505] width 57 height 46
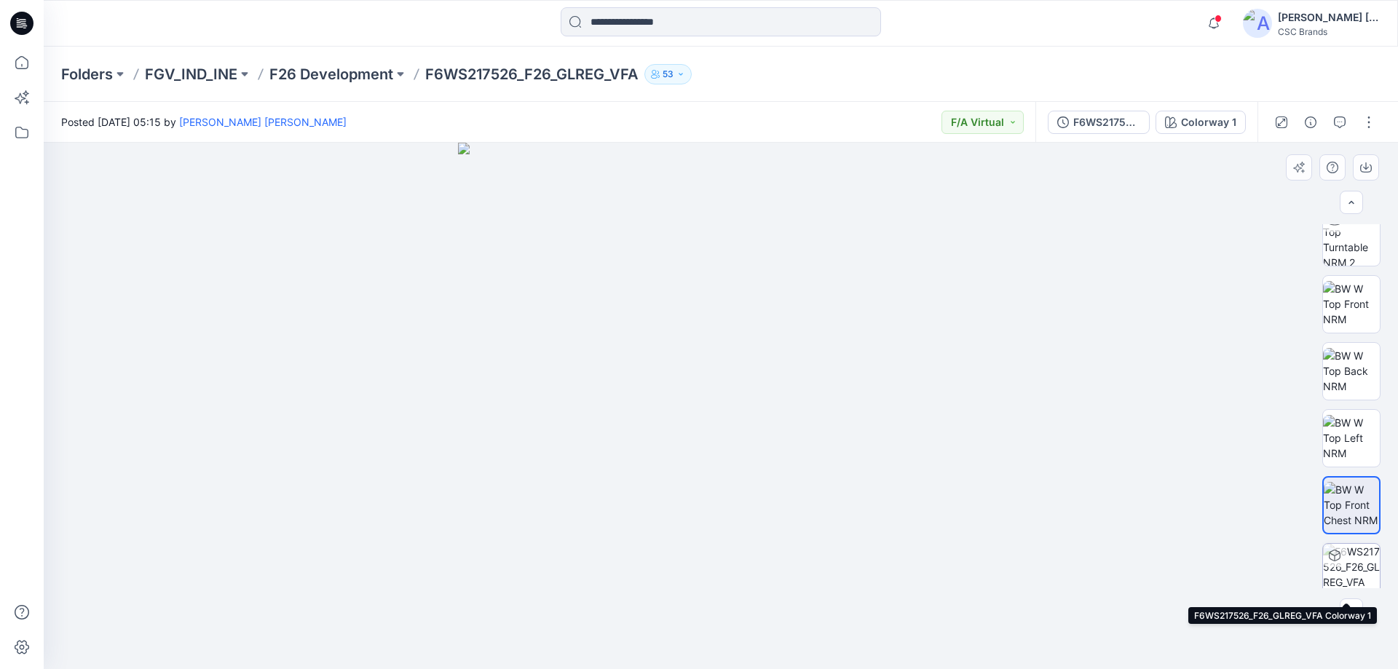
click at [1346, 568] on img at bounding box center [1351, 572] width 57 height 57
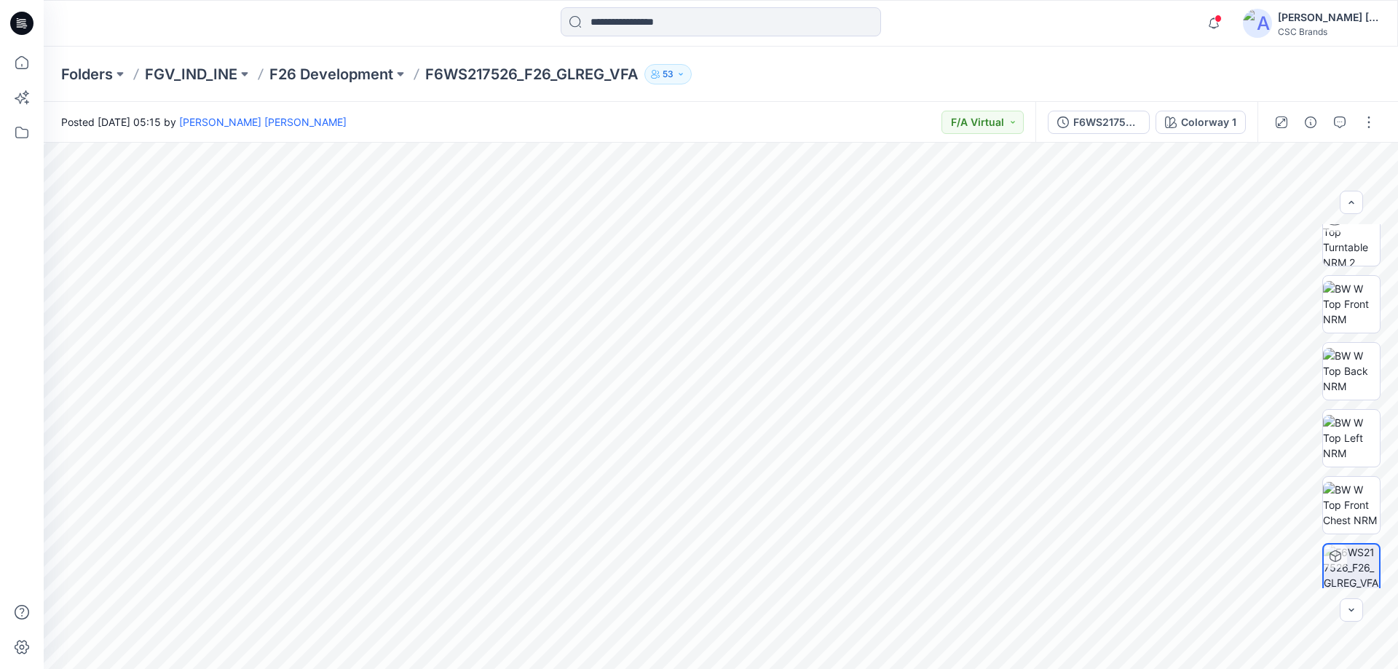
scroll to position [297, 0]
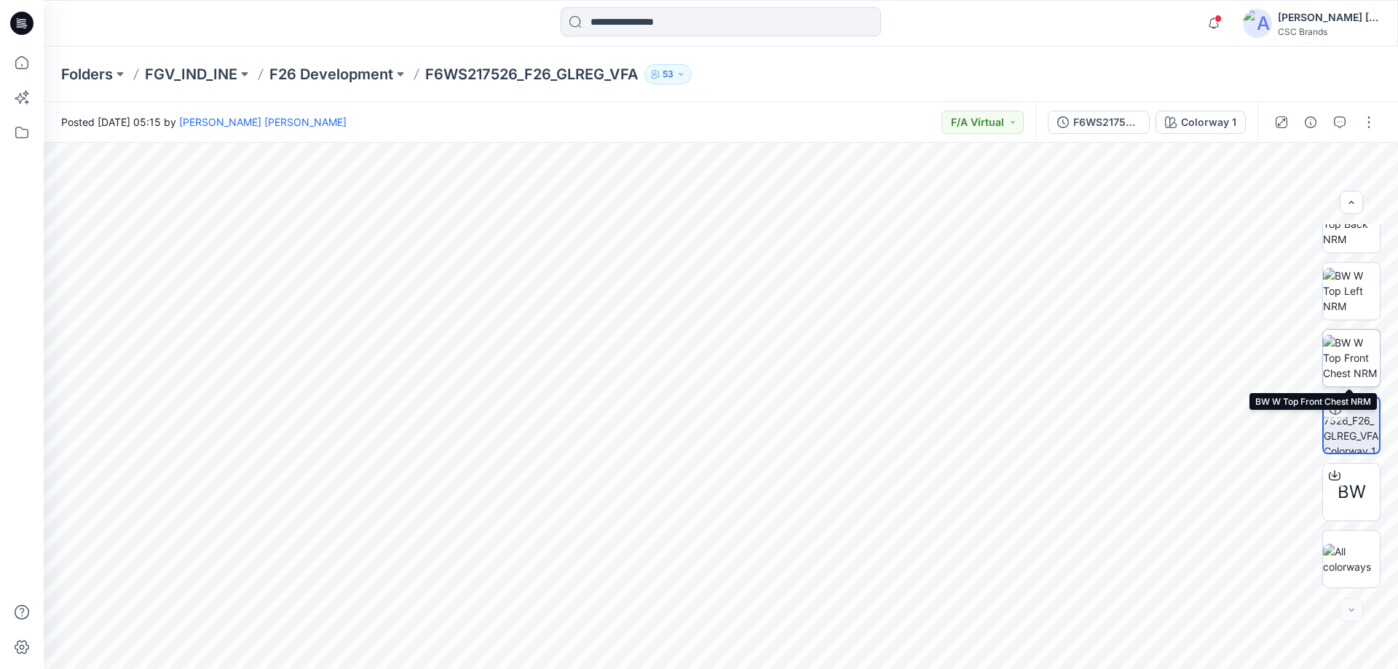
click at [1355, 371] on img at bounding box center [1351, 358] width 57 height 46
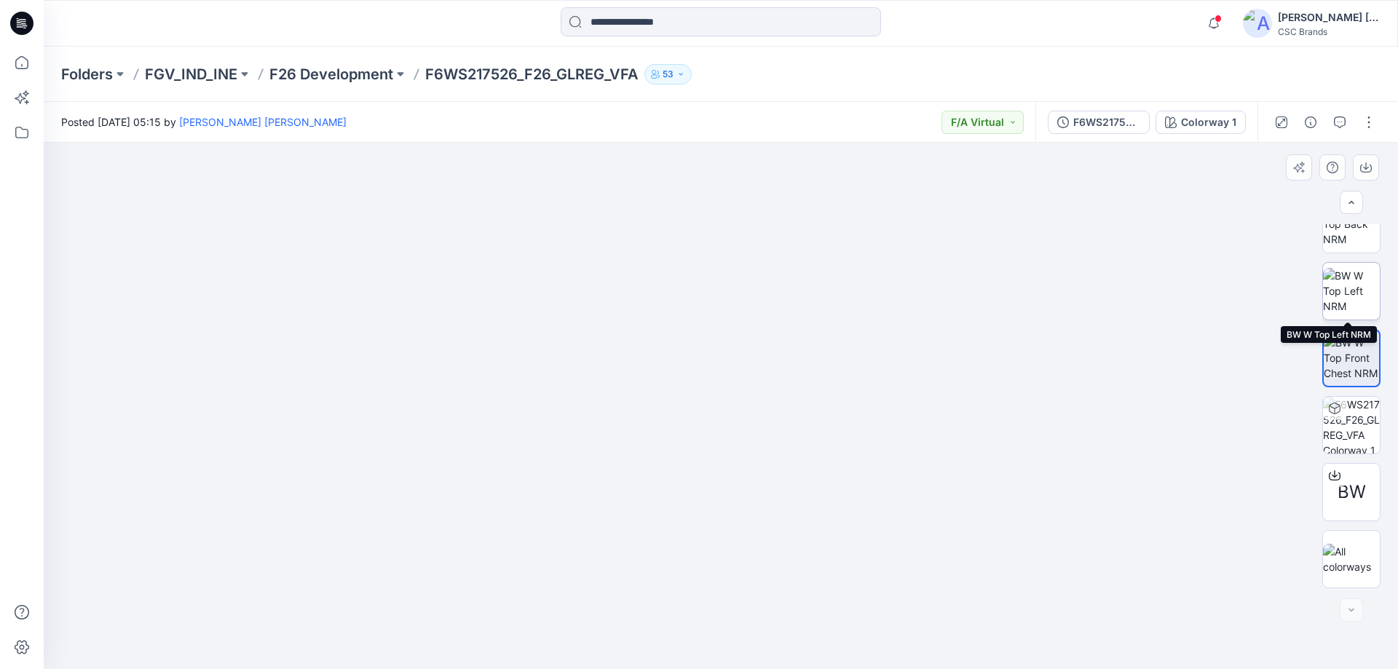
click at [1349, 293] on img at bounding box center [1351, 291] width 57 height 46
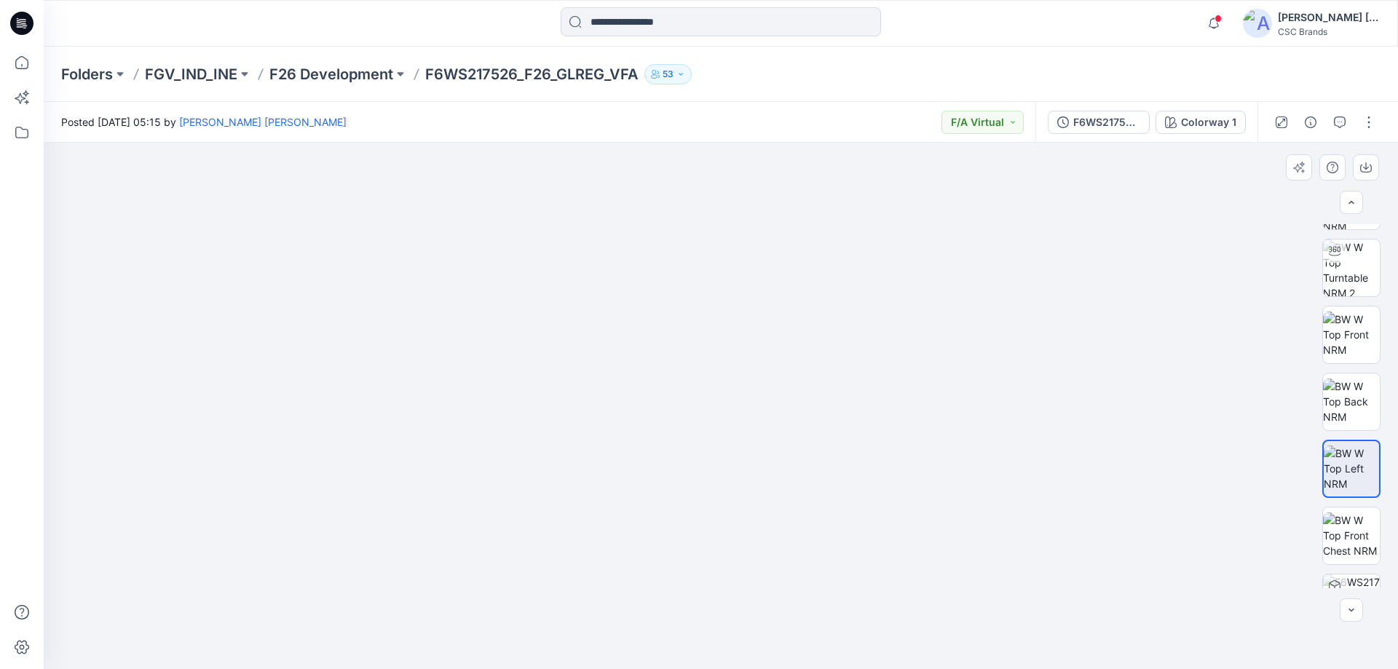
scroll to position [115, 0]
click at [1348, 405] on img at bounding box center [1351, 406] width 57 height 46
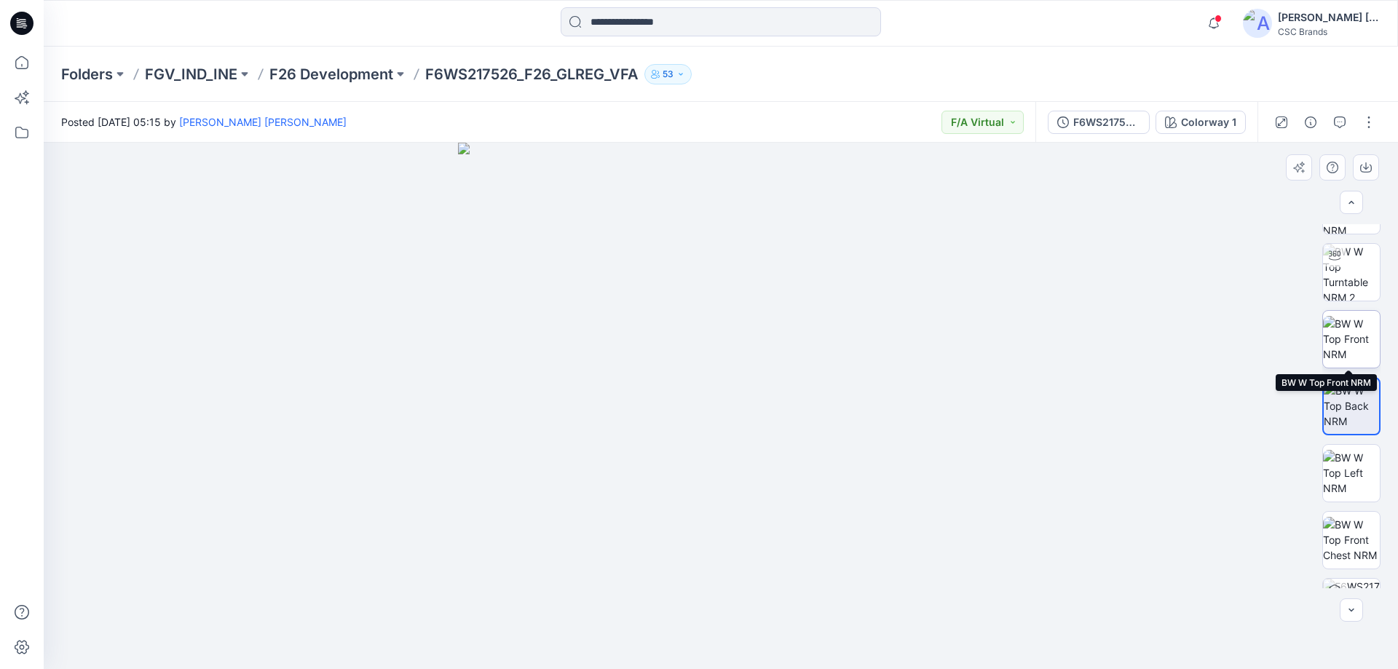
click at [1349, 333] on img at bounding box center [1351, 339] width 57 height 46
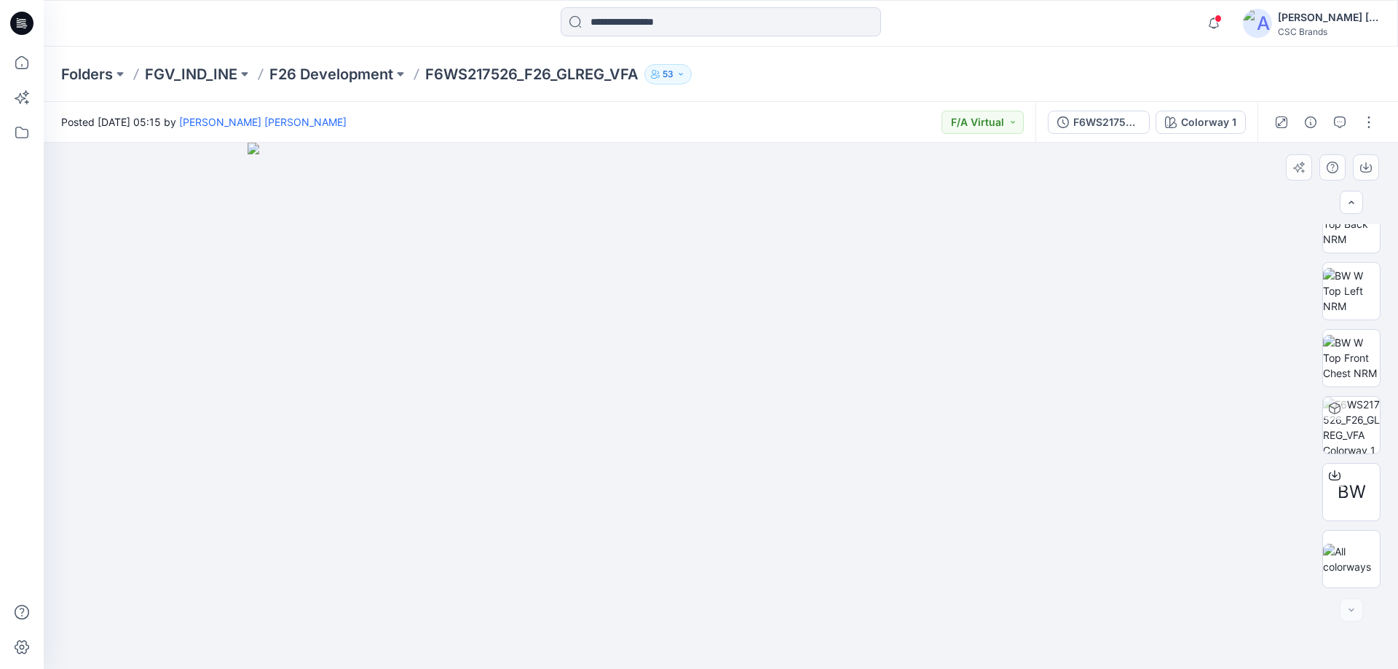
drag, startPoint x: 774, startPoint y: 269, endPoint x: 742, endPoint y: 623, distance: 355.4
click at [742, 623] on img at bounding box center [721, 406] width 947 height 527
click at [1355, 292] on img at bounding box center [1351, 291] width 57 height 46
drag, startPoint x: 645, startPoint y: 381, endPoint x: 691, endPoint y: 575, distance: 200.0
click at [684, 615] on img at bounding box center [721, 406] width 835 height 527
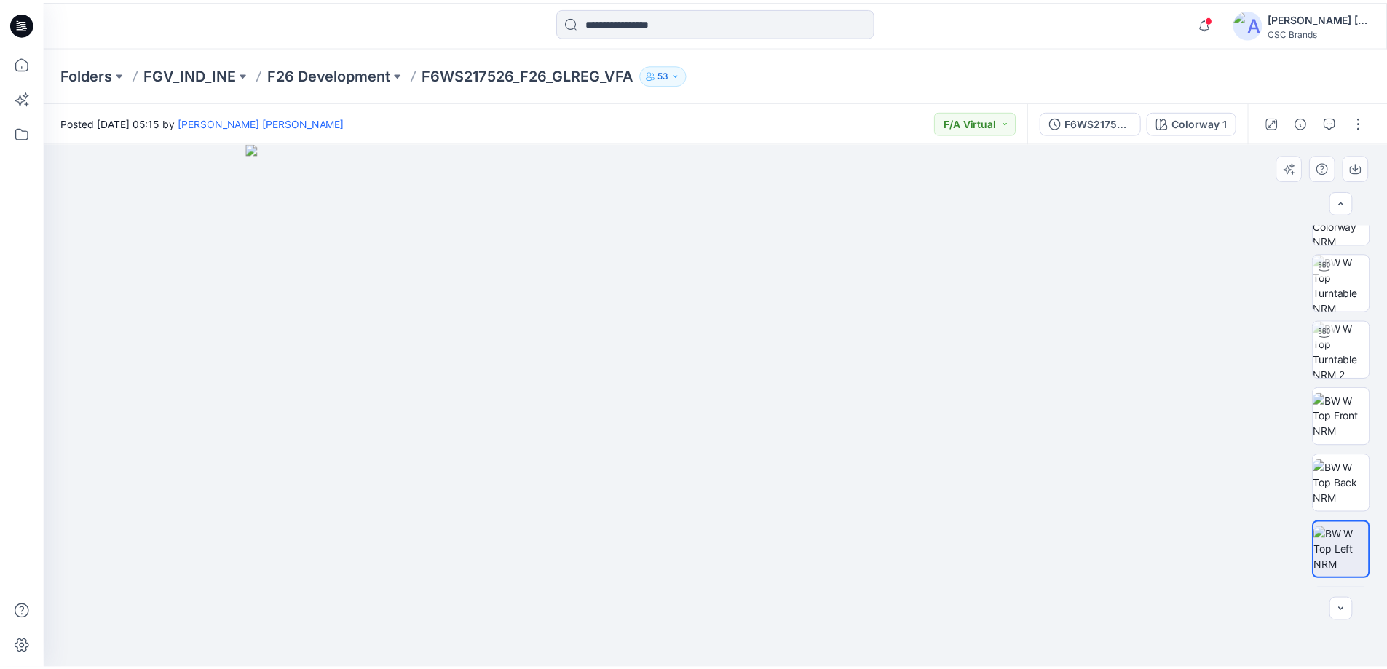
scroll to position [0, 0]
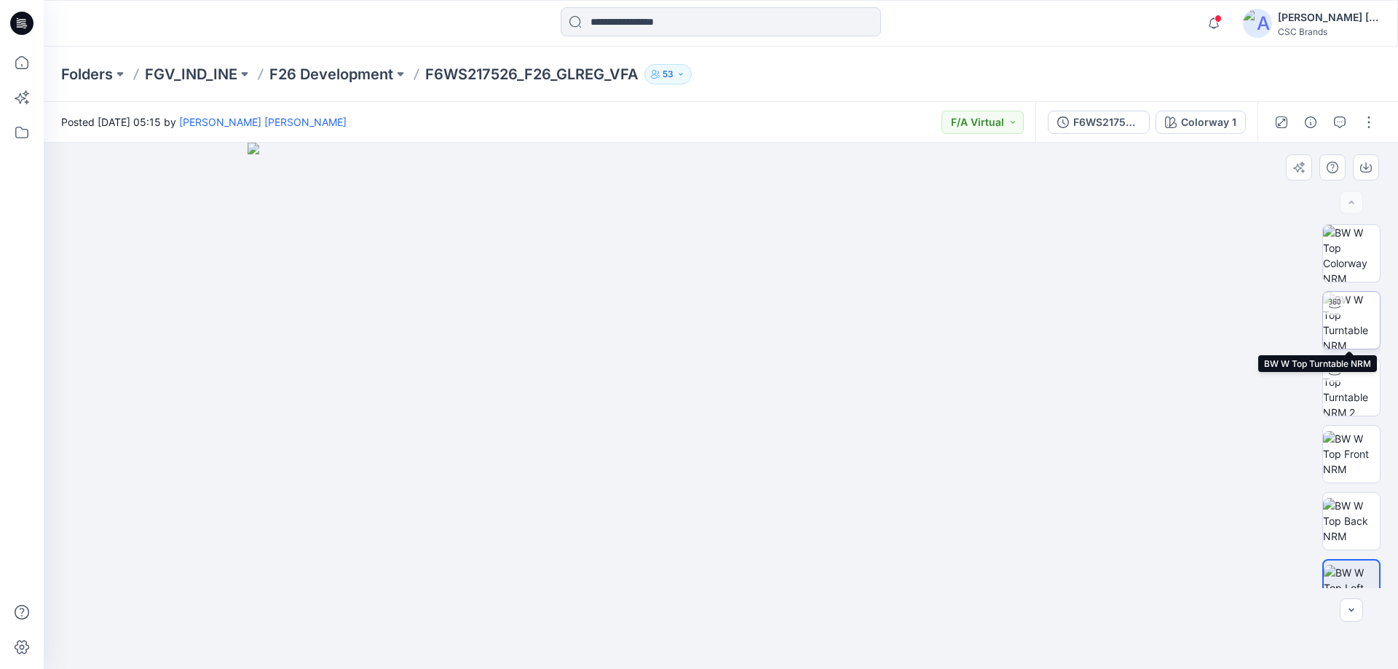
click at [1347, 323] on img at bounding box center [1351, 320] width 57 height 57
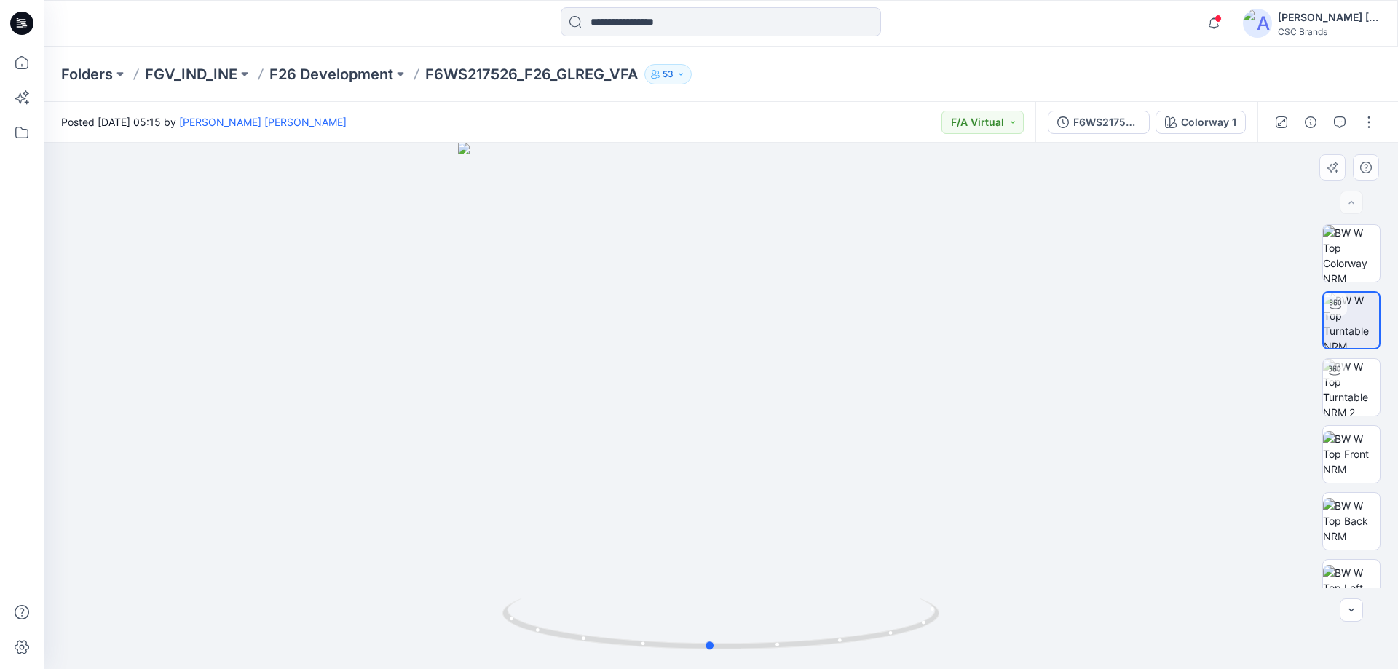
drag, startPoint x: 977, startPoint y: 385, endPoint x: 968, endPoint y: 427, distance: 42.4
click at [968, 427] on div at bounding box center [721, 406] width 1355 height 527
drag, startPoint x: 736, startPoint y: 295, endPoint x: 762, endPoint y: 645, distance: 350.6
click at [762, 654] on div at bounding box center [721, 406] width 1355 height 527
click at [184, 67] on p "FGV_IND_INE" at bounding box center [191, 74] width 92 height 20
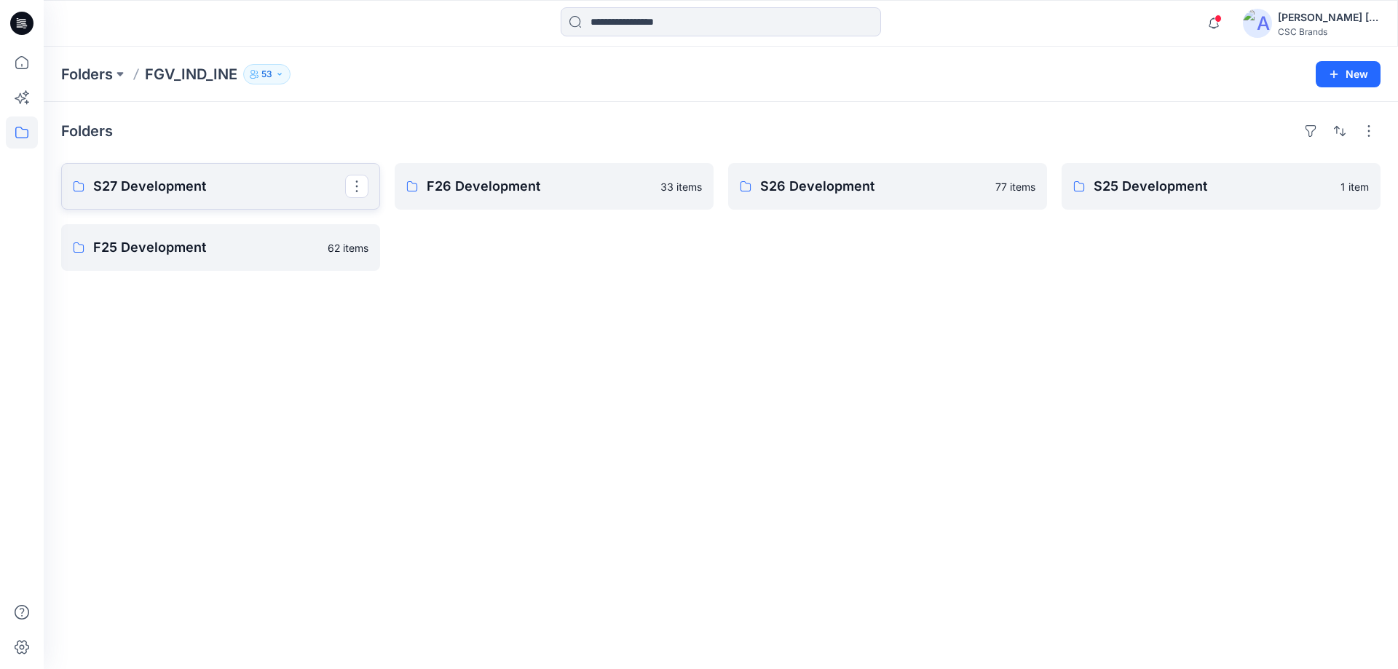
click at [230, 194] on p "S27 Development" at bounding box center [219, 186] width 252 height 20
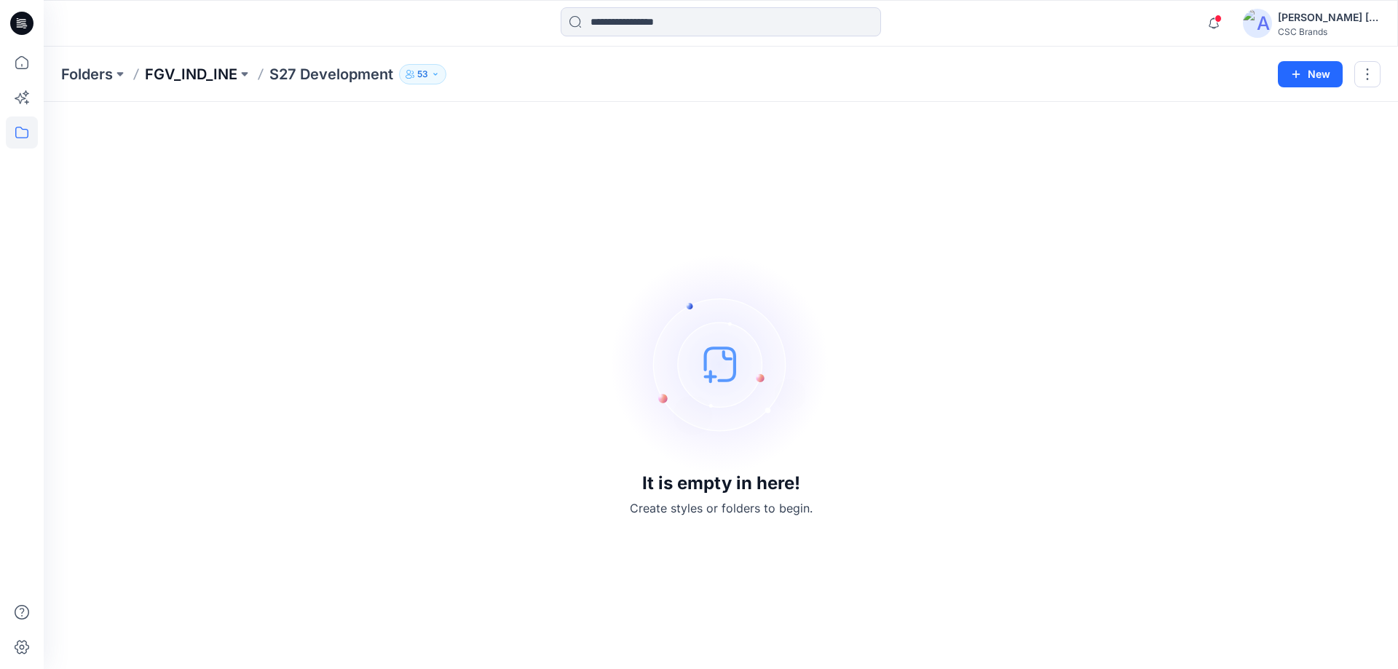
click at [189, 70] on p "FGV_IND_INE" at bounding box center [191, 74] width 92 height 20
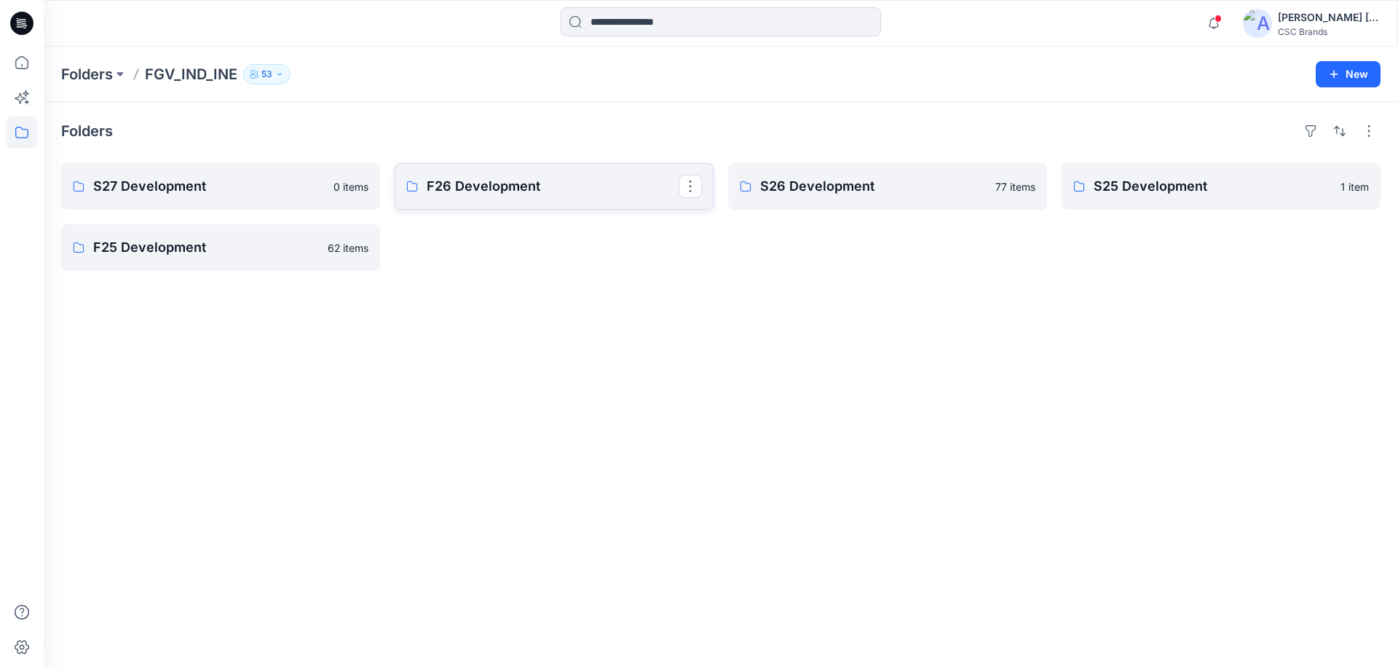
click at [473, 183] on p "F26 Development" at bounding box center [553, 186] width 252 height 20
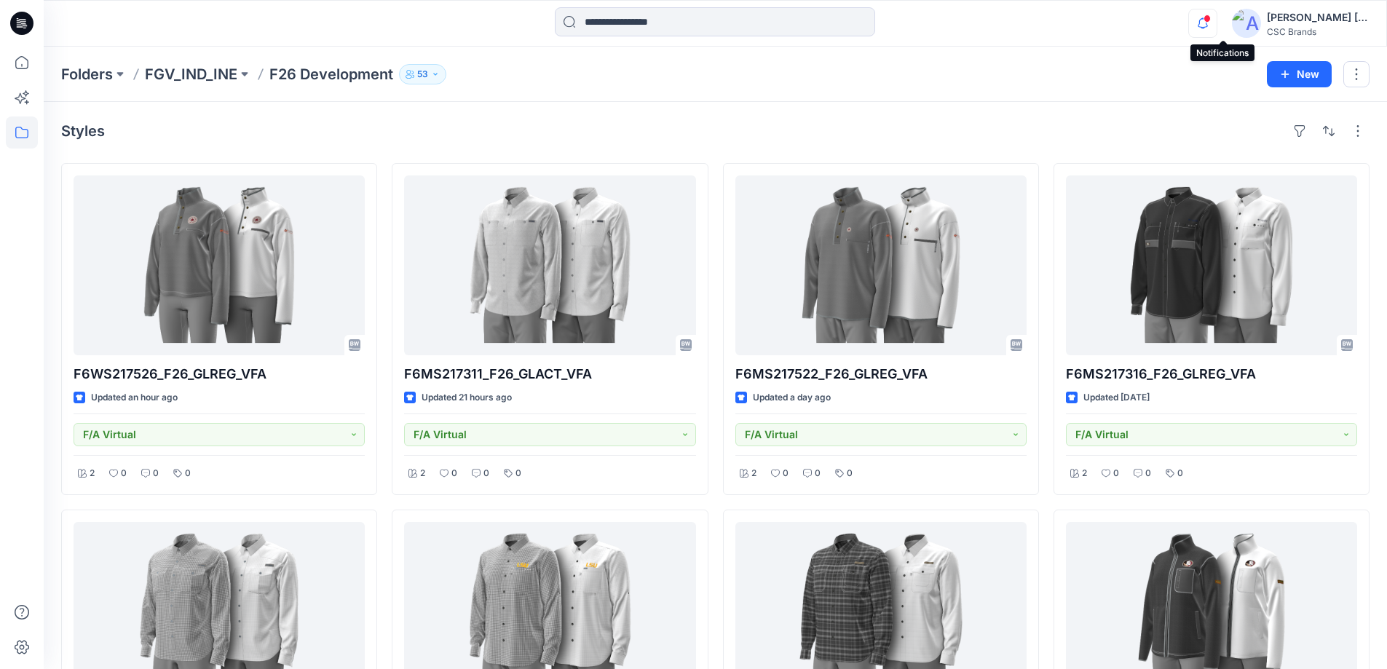
click at [1217, 24] on icon "button" at bounding box center [1203, 23] width 28 height 29
click at [883, 60] on div "Folders FGV_IND_INE F26 Development 53 New" at bounding box center [716, 74] width 1344 height 55
